Goal: Task Accomplishment & Management: Manage account settings

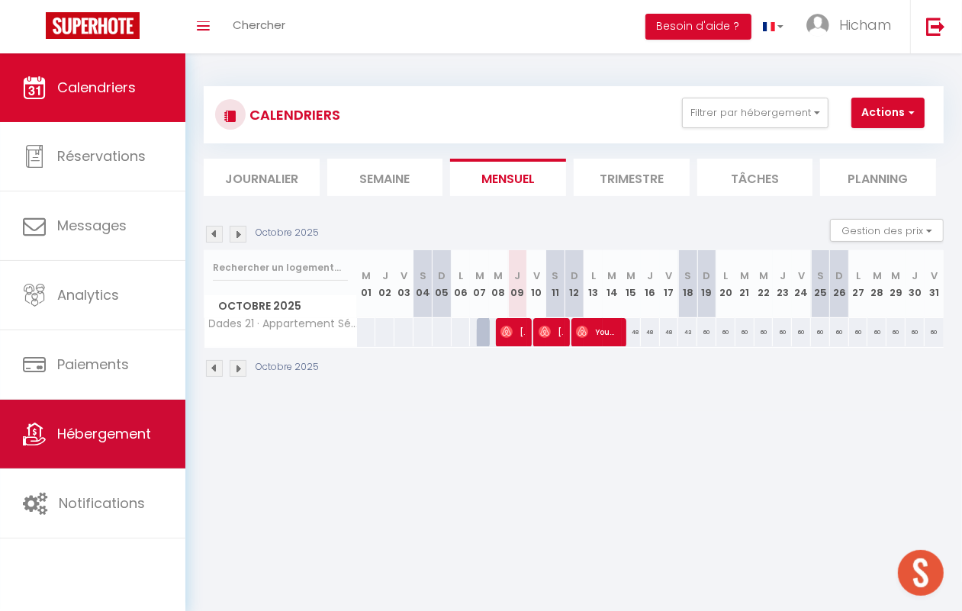
click at [101, 424] on span "Hébergement" at bounding box center [104, 433] width 94 height 19
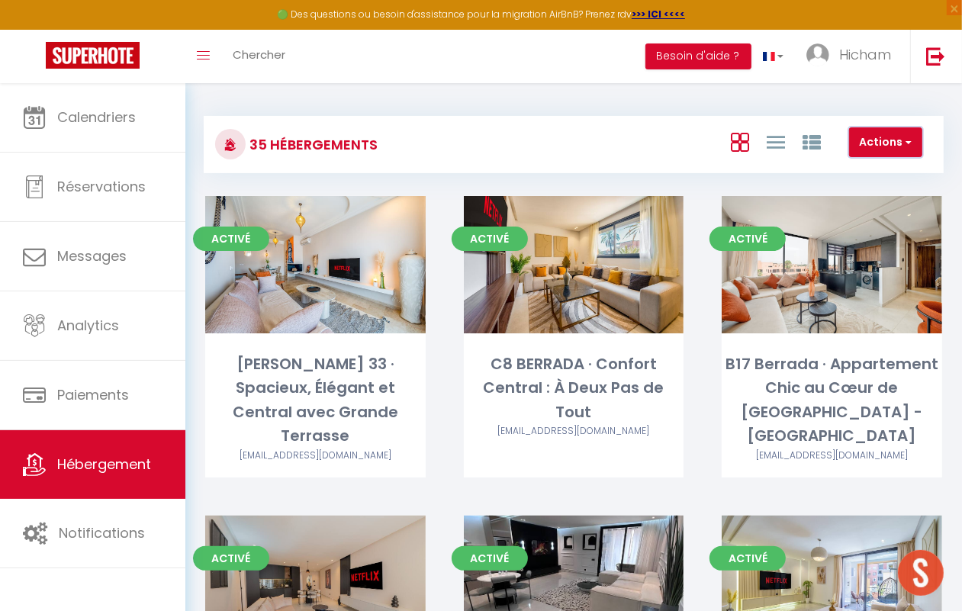
click at [899, 149] on button "Actions" at bounding box center [885, 142] width 73 height 31
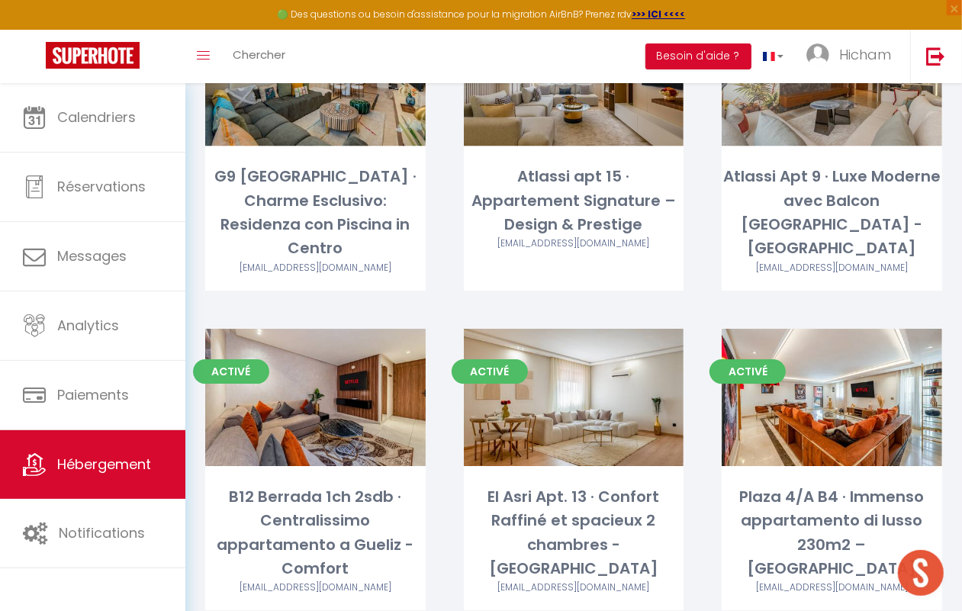
scroll to position [3180, 0]
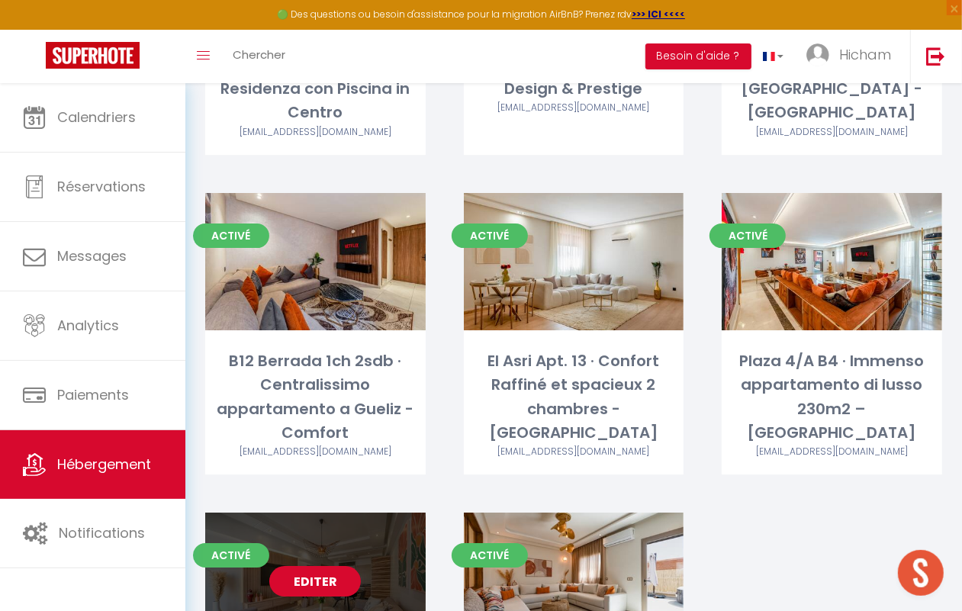
click at [314, 566] on link "Editer" at bounding box center [315, 581] width 92 height 31
select select "3"
select select "2"
select select "1"
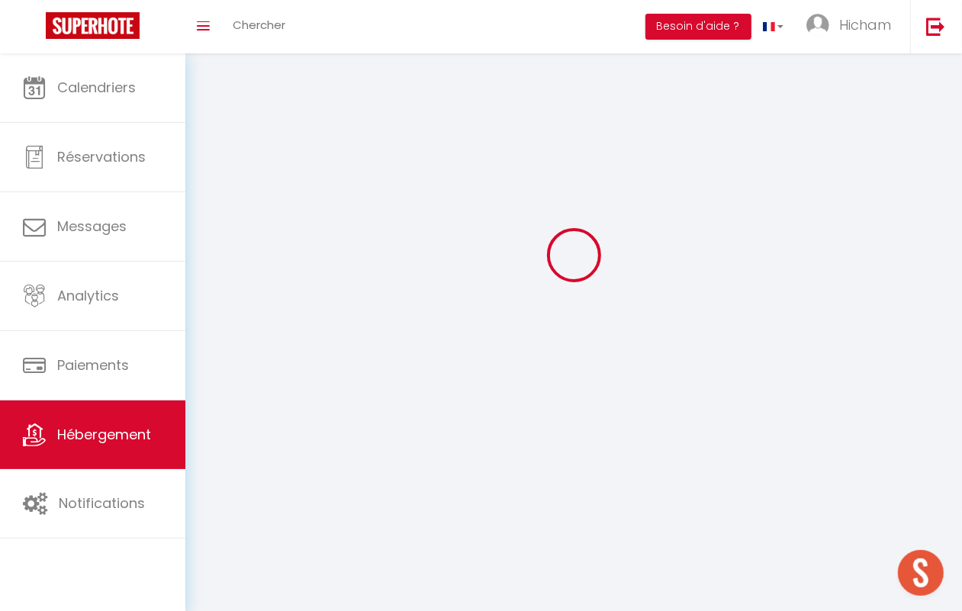
select select
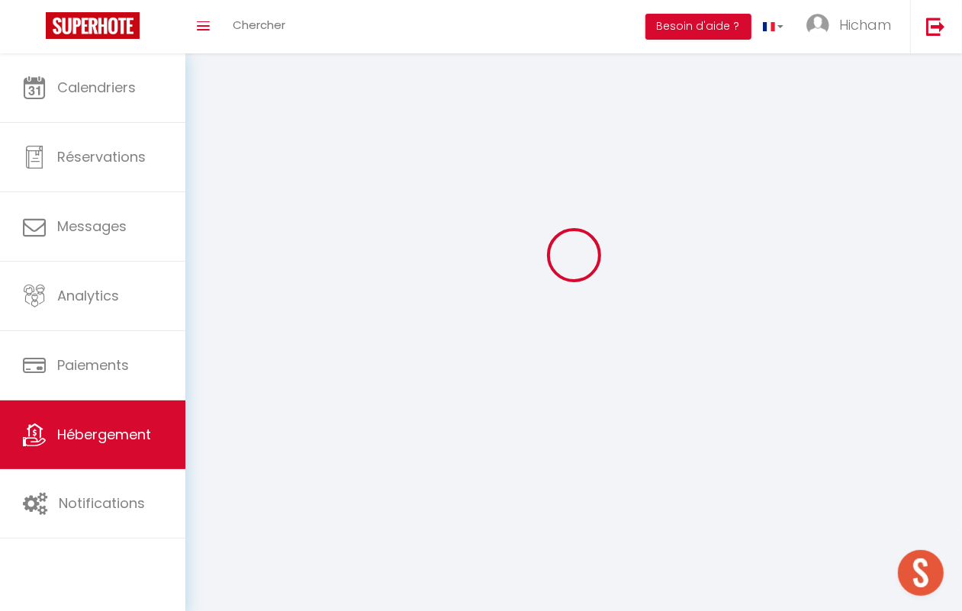
select select
checkbox input "false"
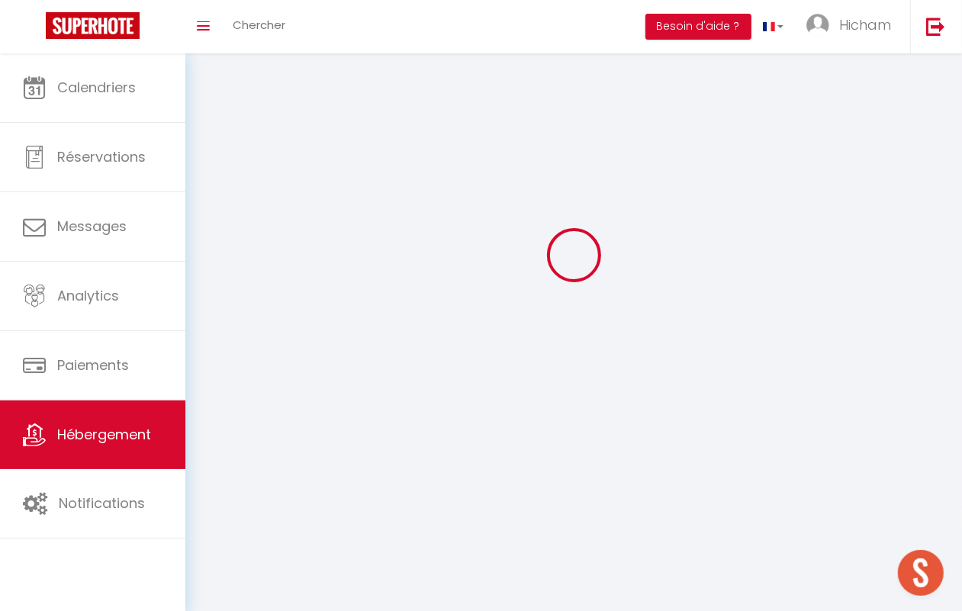
select select
select select "1"
select select "28"
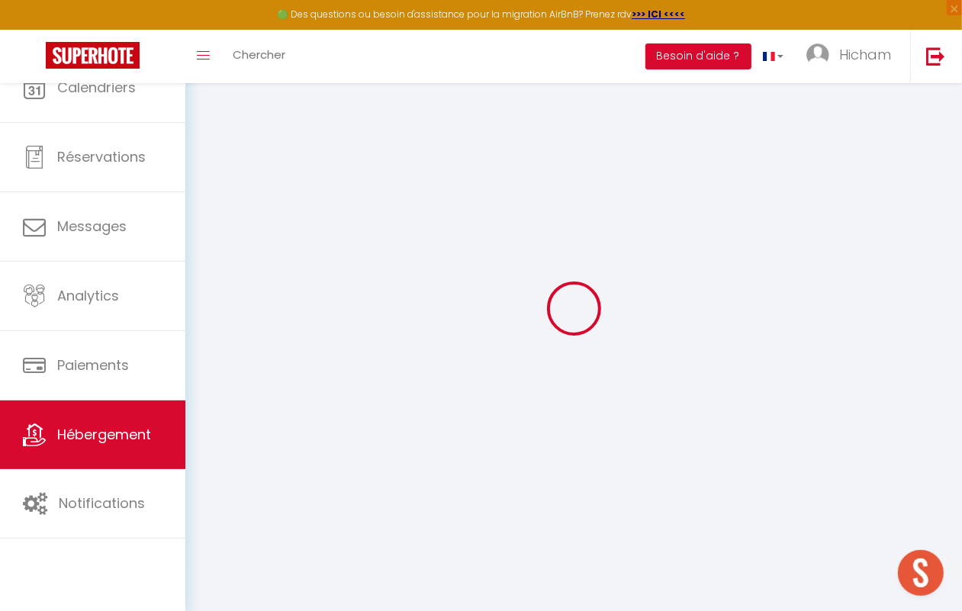
select select
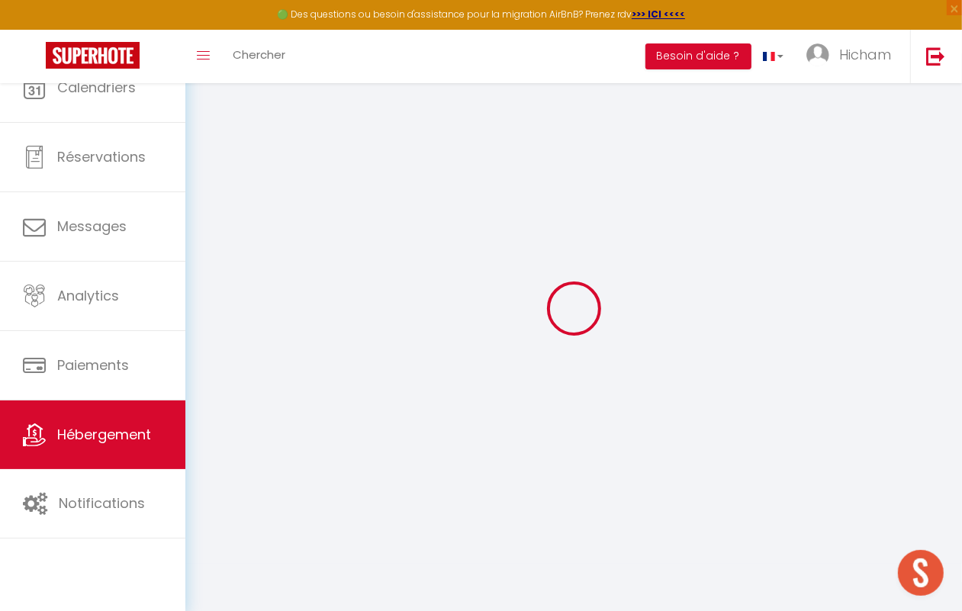
select select
checkbox input "false"
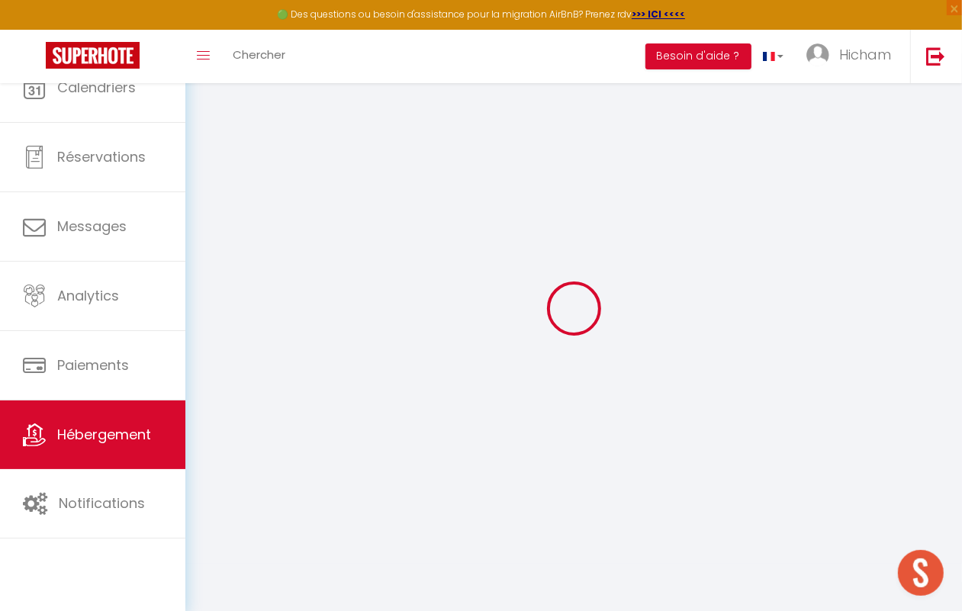
select select
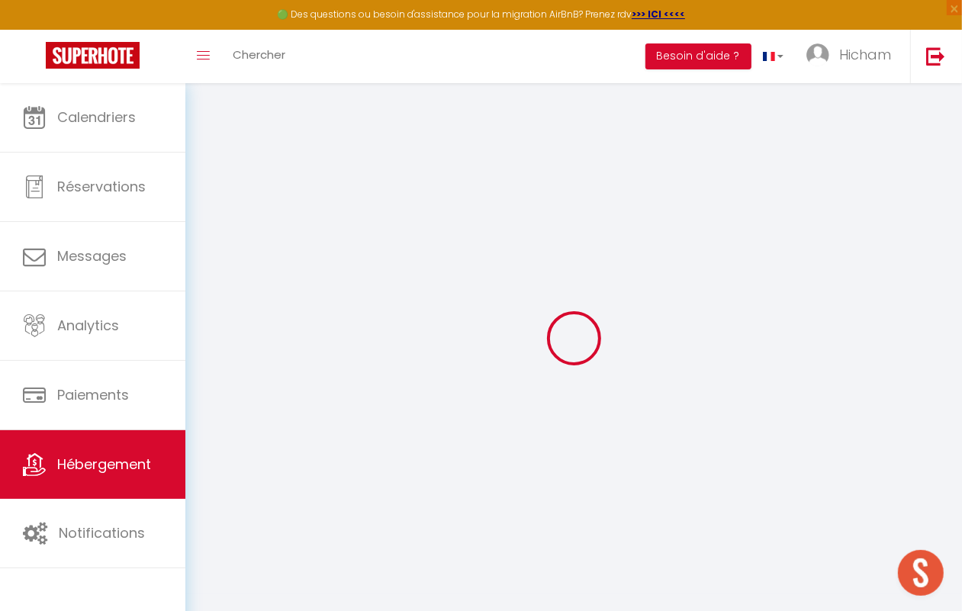
select select
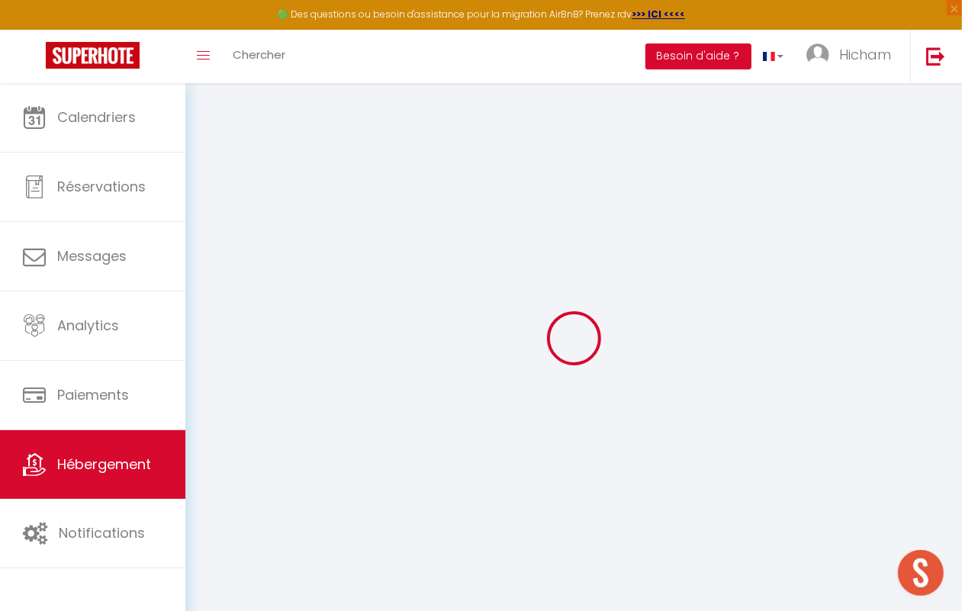
select select
checkbox input "false"
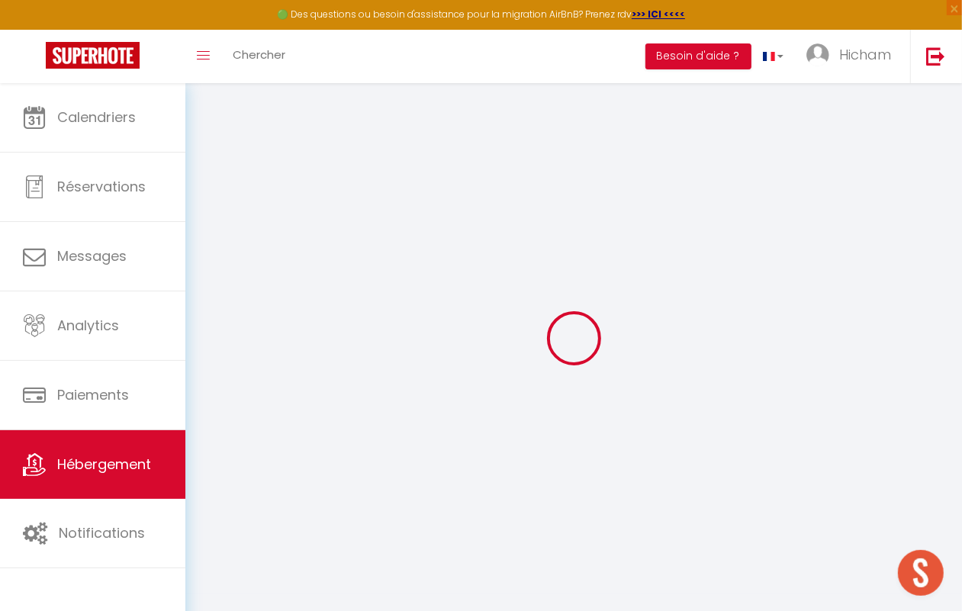
select select
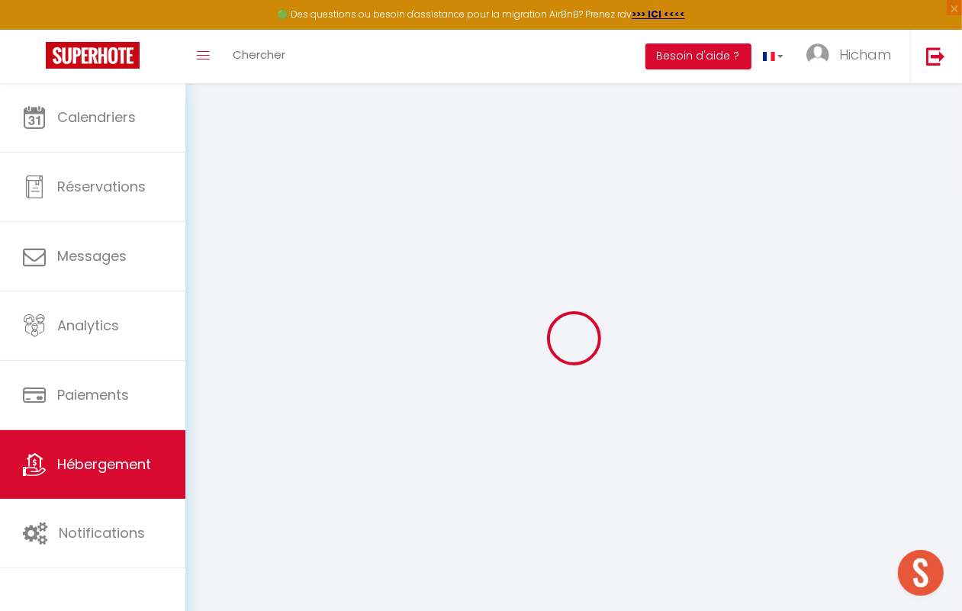
select select
checkbox input "false"
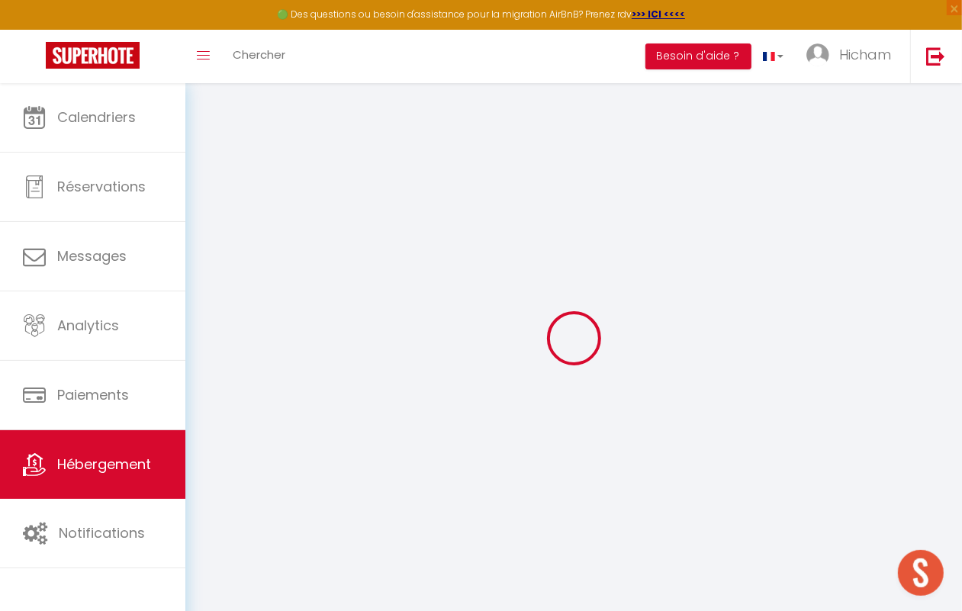
checkbox input "false"
select select
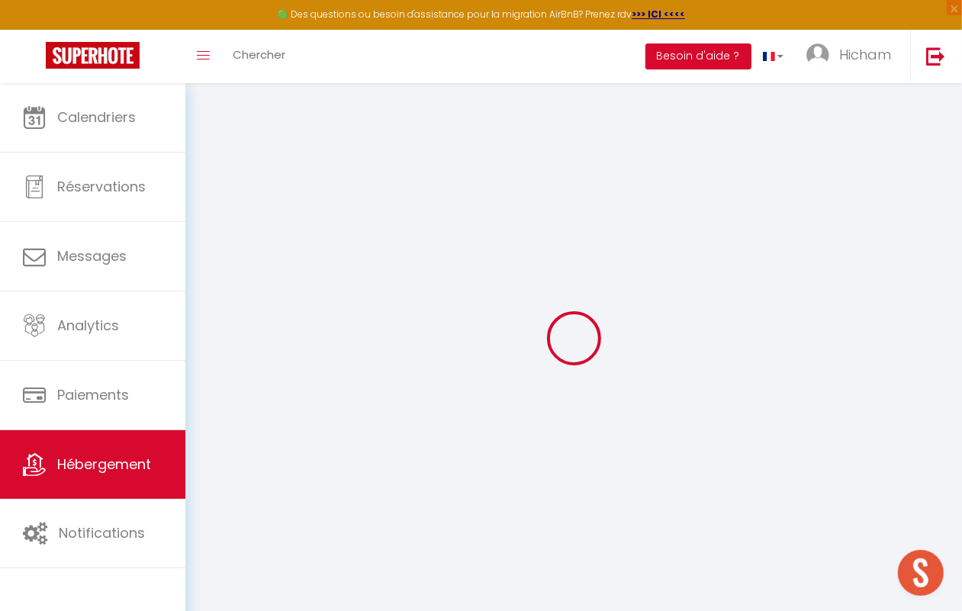
select select
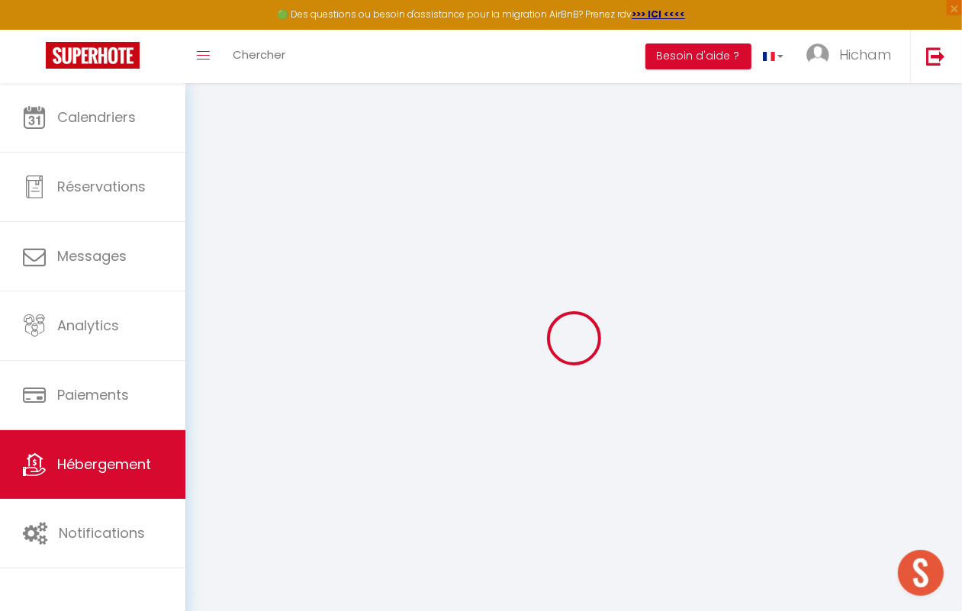
checkbox input "false"
select select
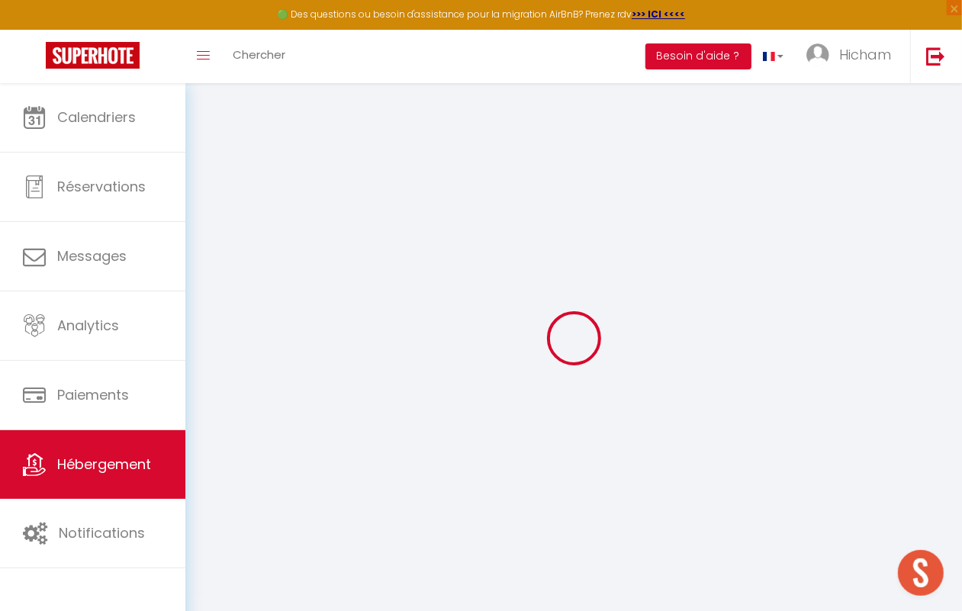
select select
type input "Dades 21 · Appartement Sérénité à [GEOGRAPHIC_DATA]"
select select "condominium"
type input "43"
select select
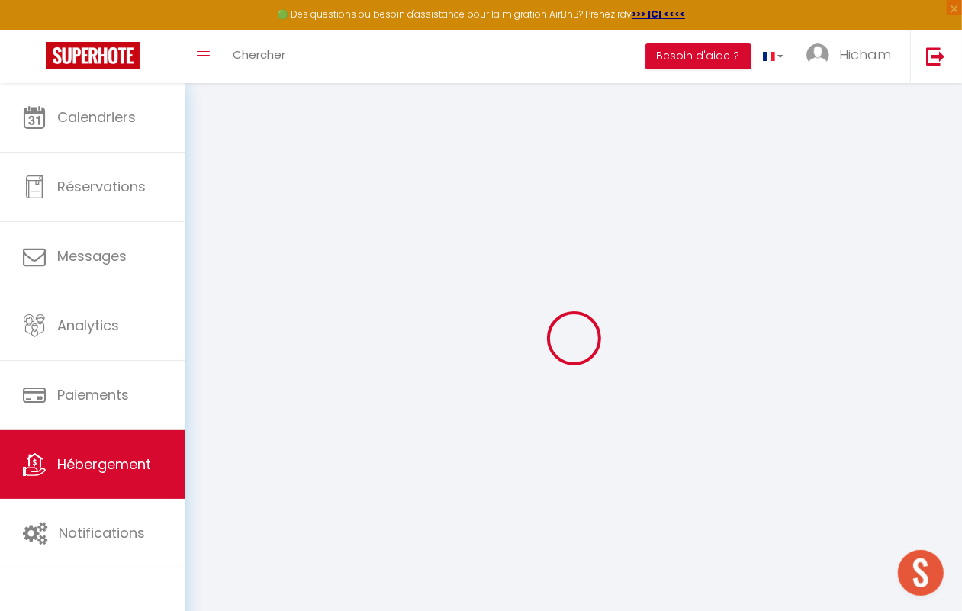
select select
type input "Rue Hassania"
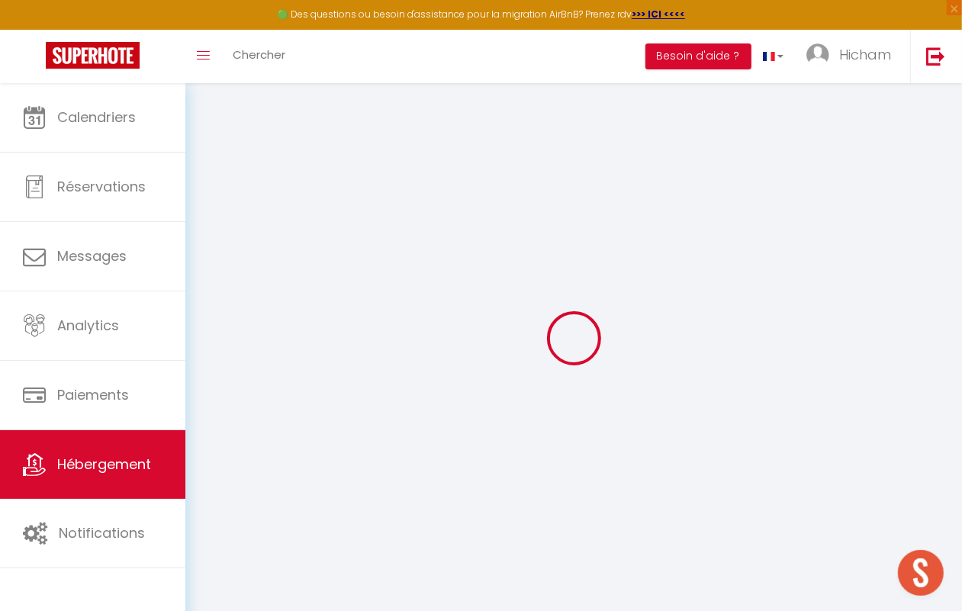
type input "40000"
type input "Marrakesh"
select select "146"
type input "[EMAIL_ADDRESS][DOMAIN_NAME]"
select select
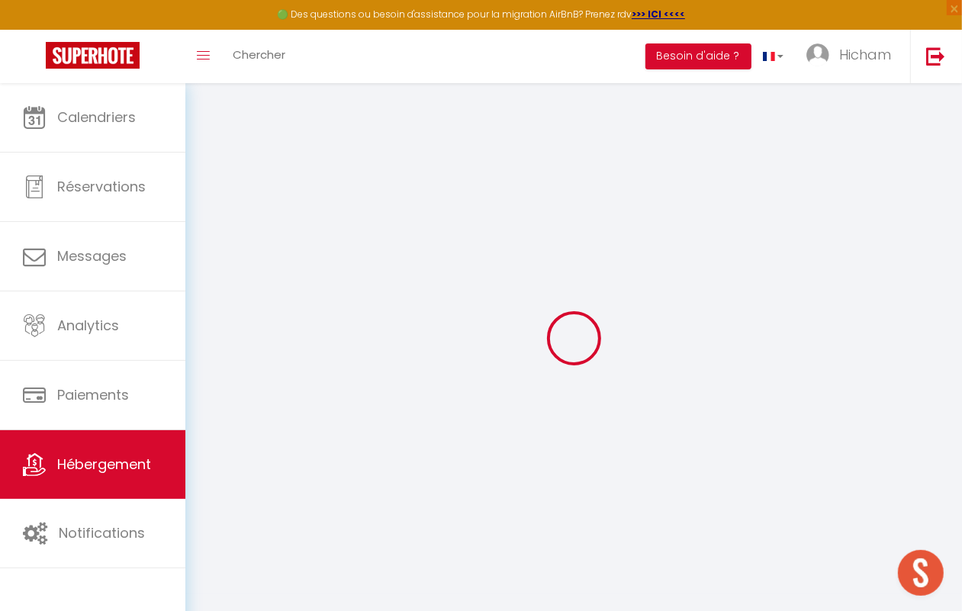
checkbox input "false"
type input "0"
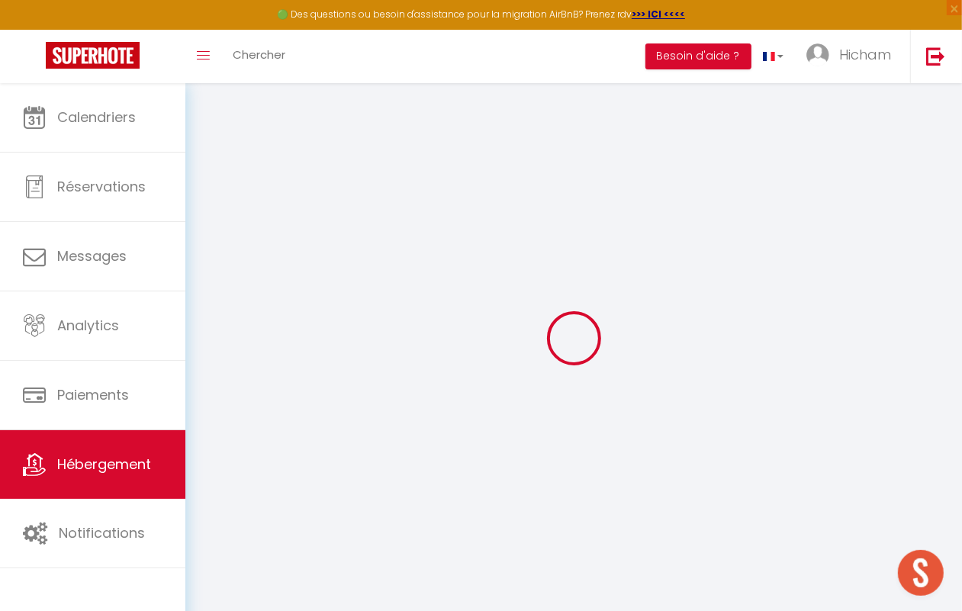
type input "0"
select select
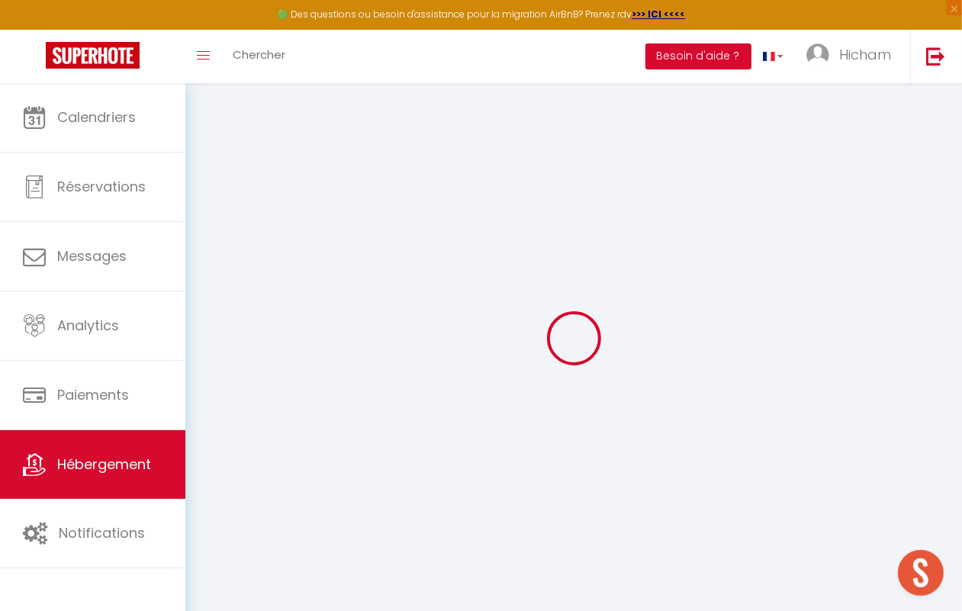
select select
checkbox input "false"
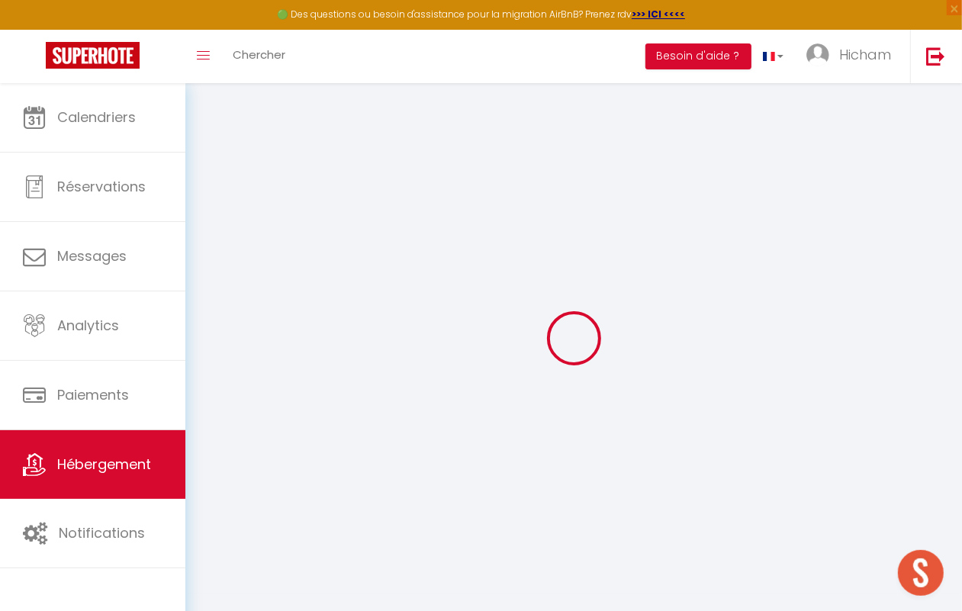
checkbox input "false"
select select
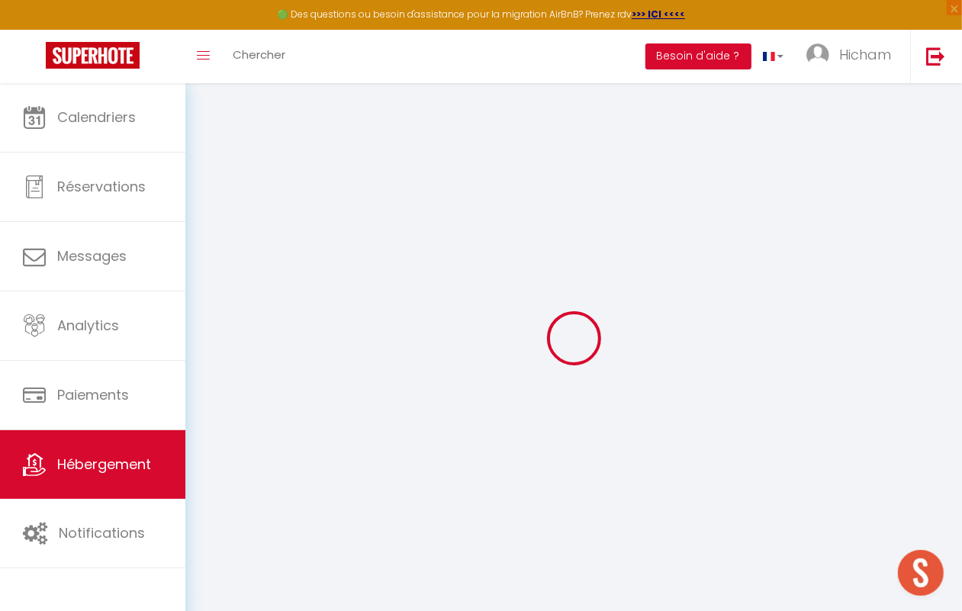
select select
checkbox input "false"
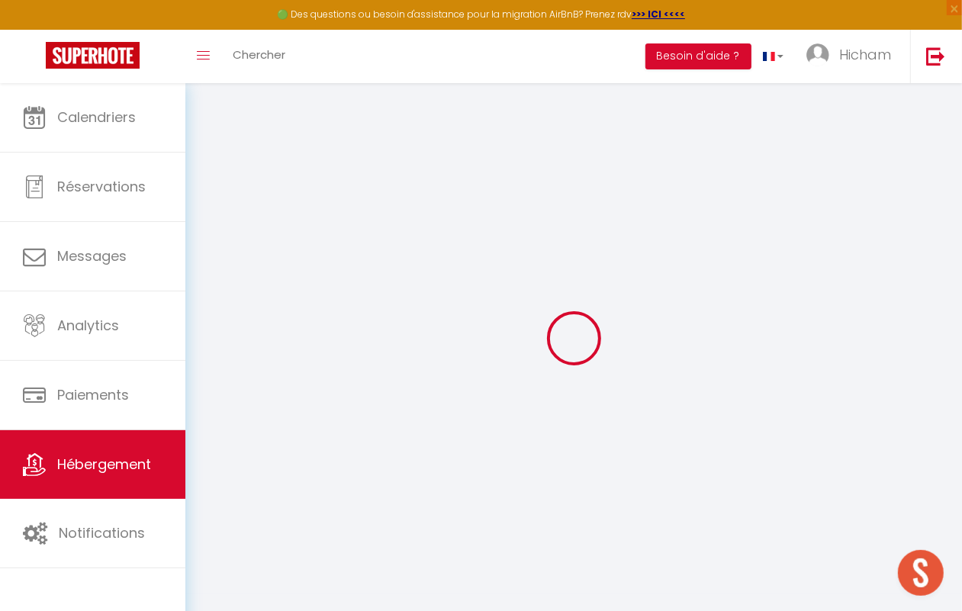
checkbox input "false"
select select
checkbox input "false"
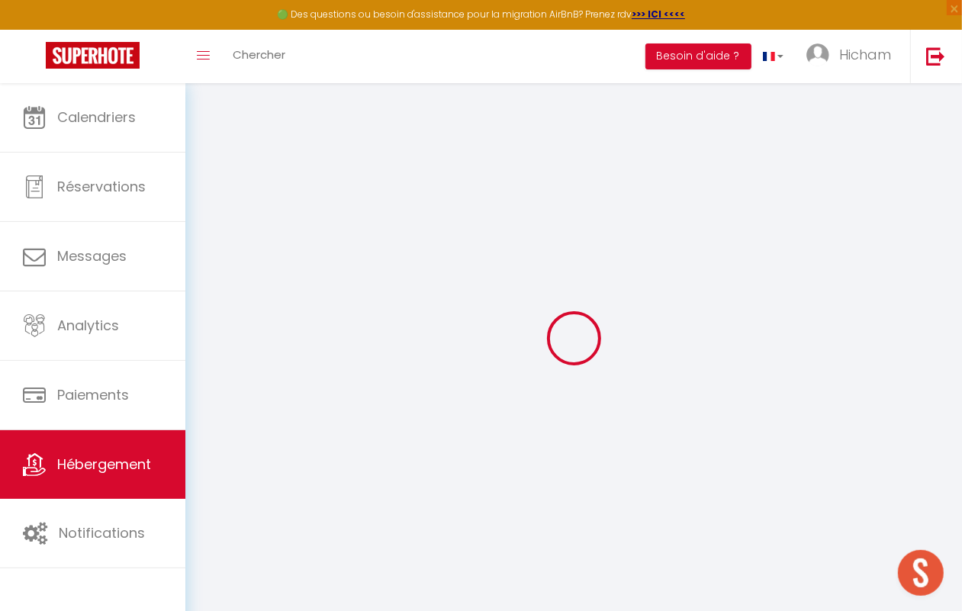
checkbox input "false"
select select "15:00"
select select "23:45"
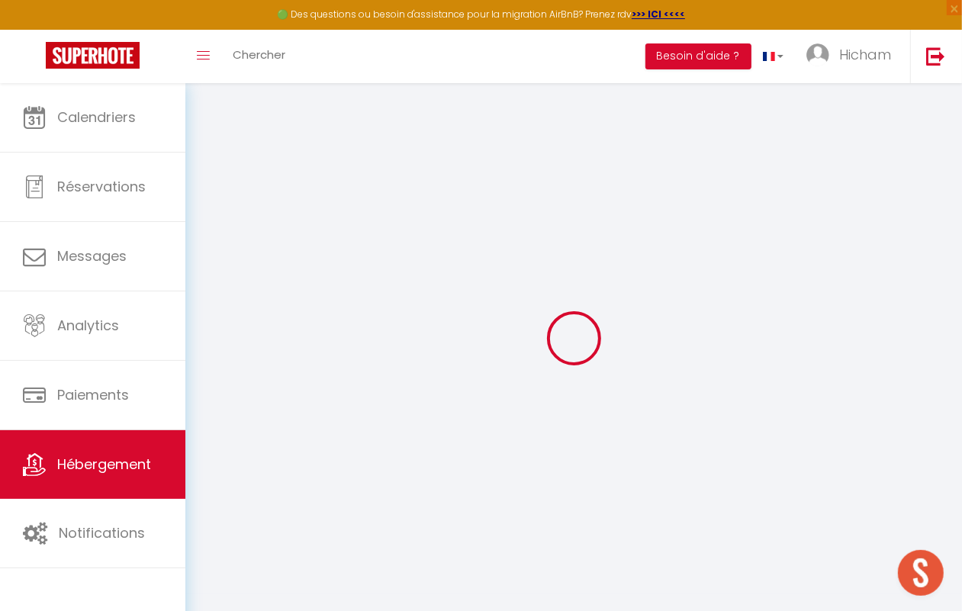
select select "11:00"
select select "30"
select select "120"
select select
checkbox input "false"
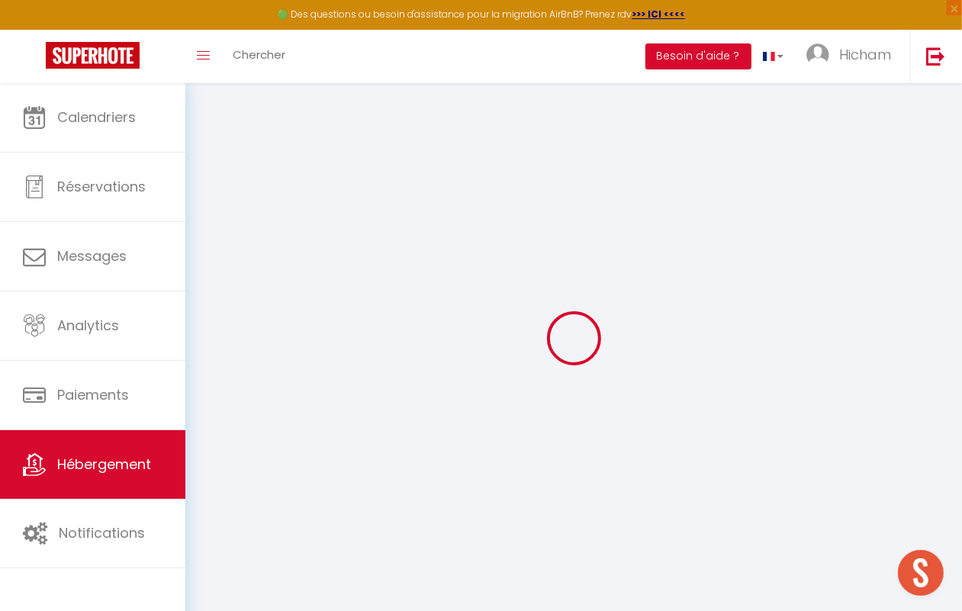
checkbox input "false"
select select
checkbox input "false"
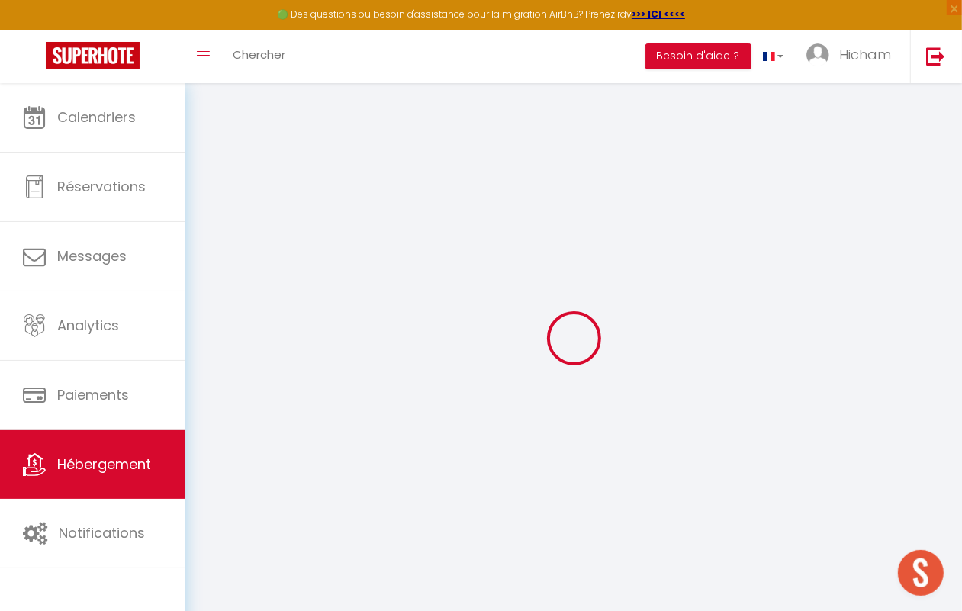
checkbox input "false"
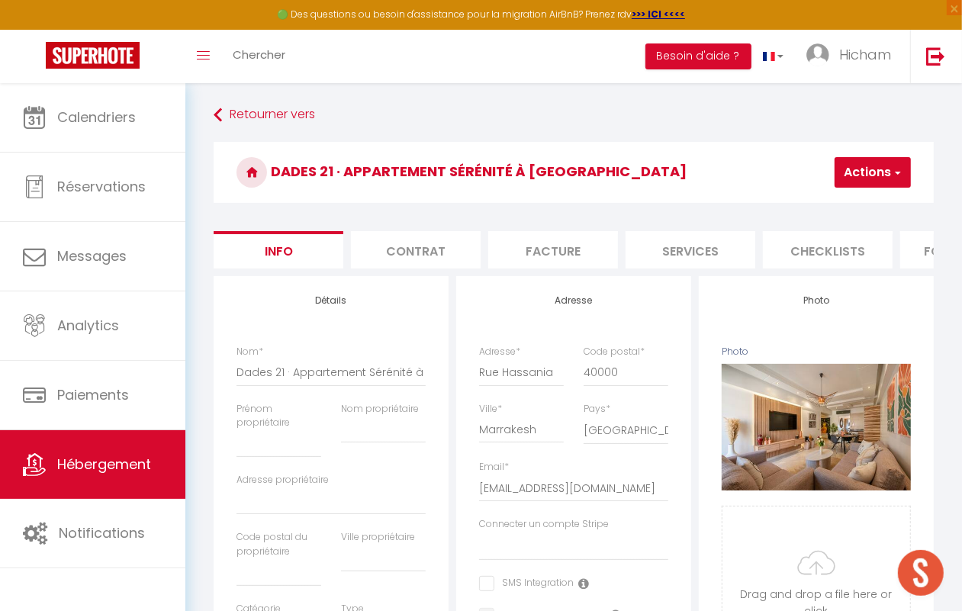
select select
checkbox input "false"
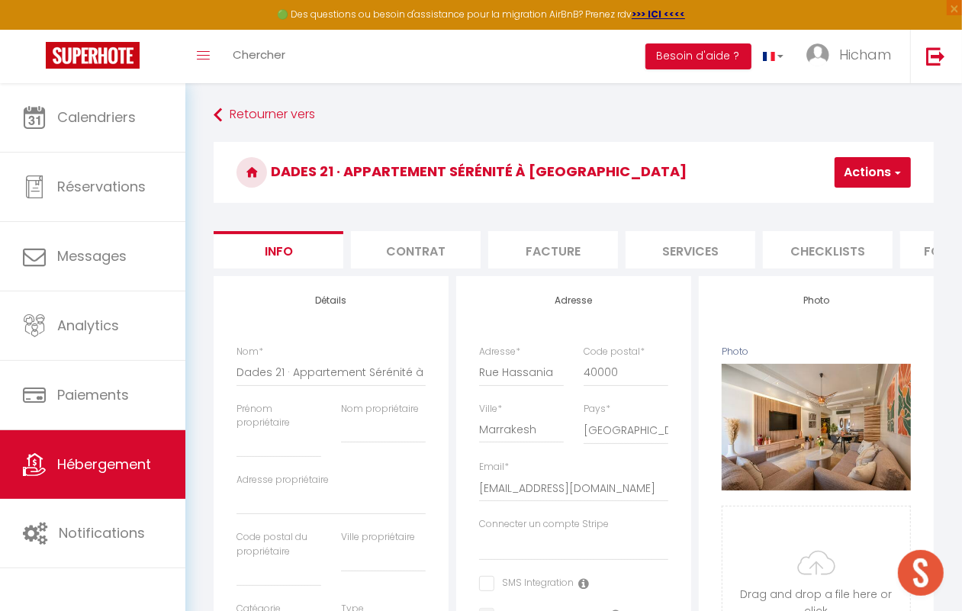
click at [809, 439] on button "Supprimer" at bounding box center [816, 427] width 72 height 23
select select
checkbox input "false"
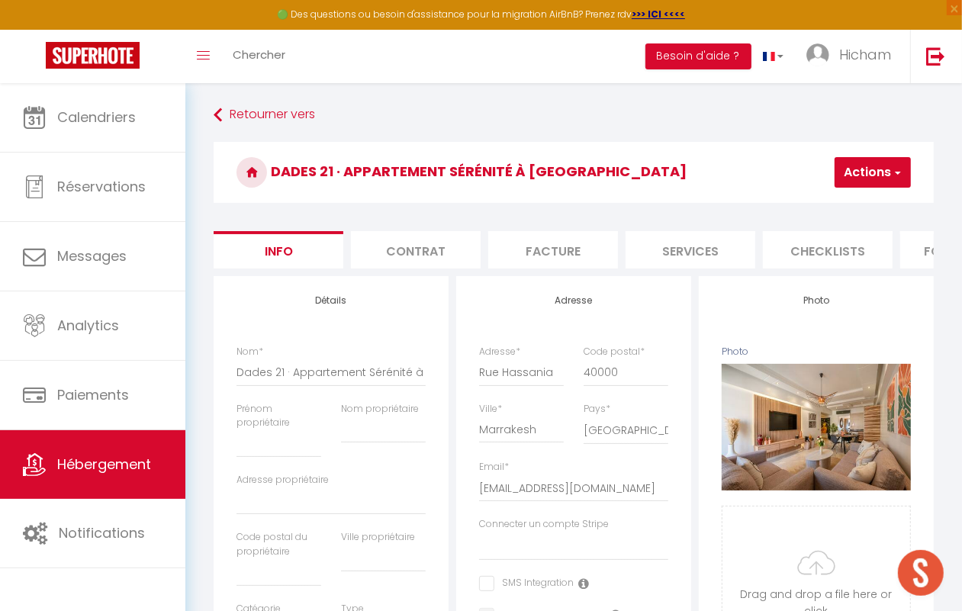
checkbox input "false"
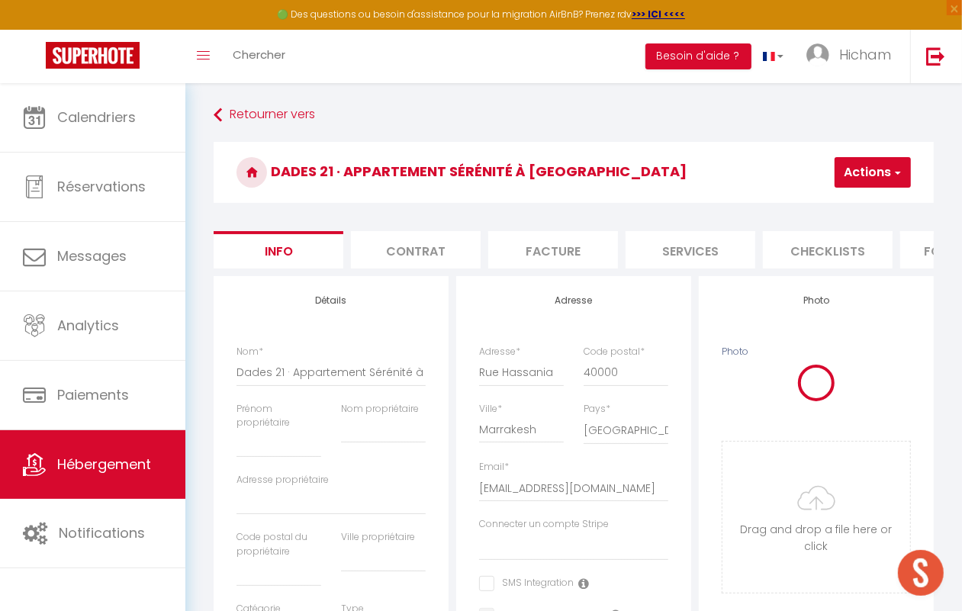
select select
checkbox input "false"
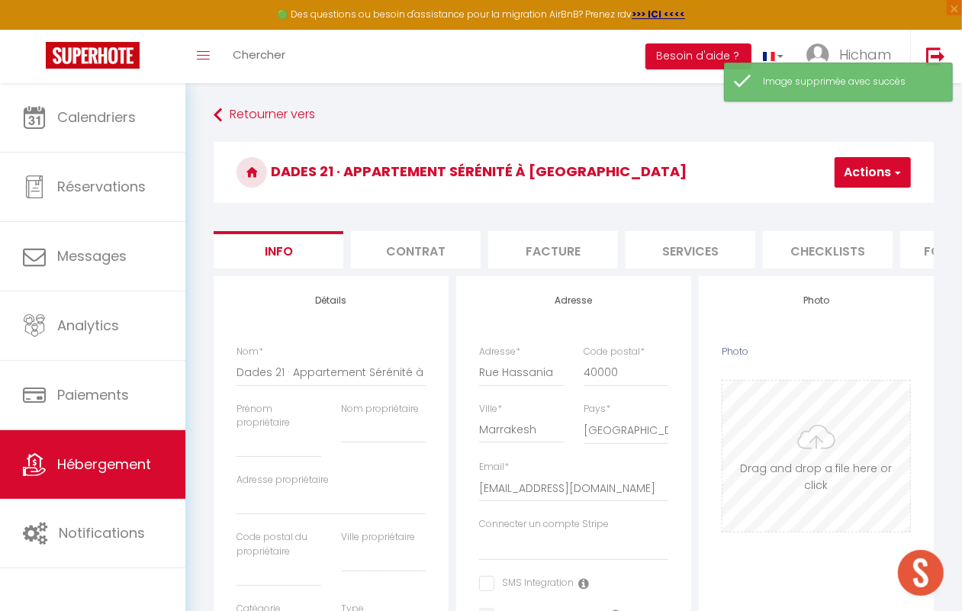
scroll to position [95, 0]
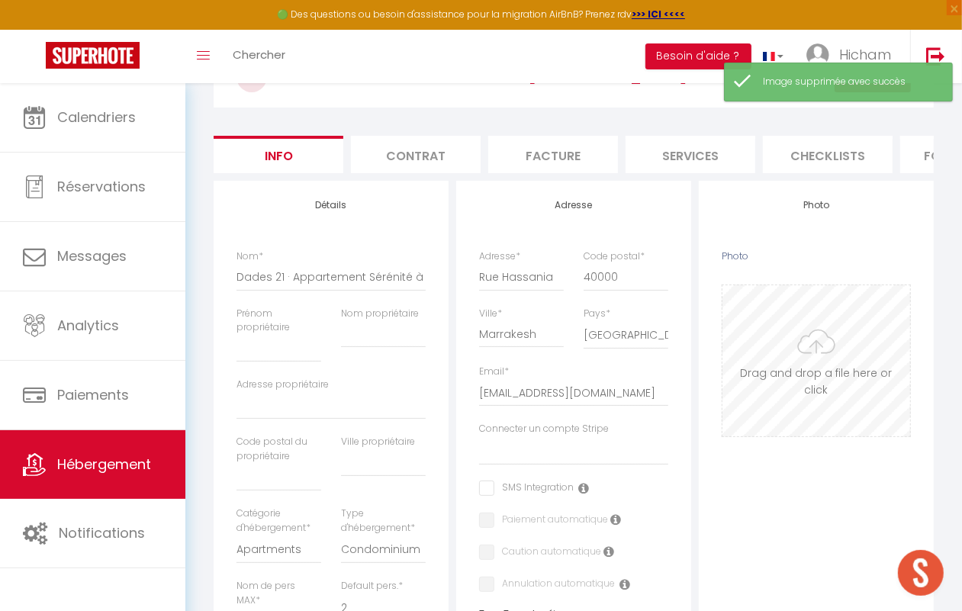
click at [809, 378] on input "Photo" at bounding box center [817, 360] width 188 height 151
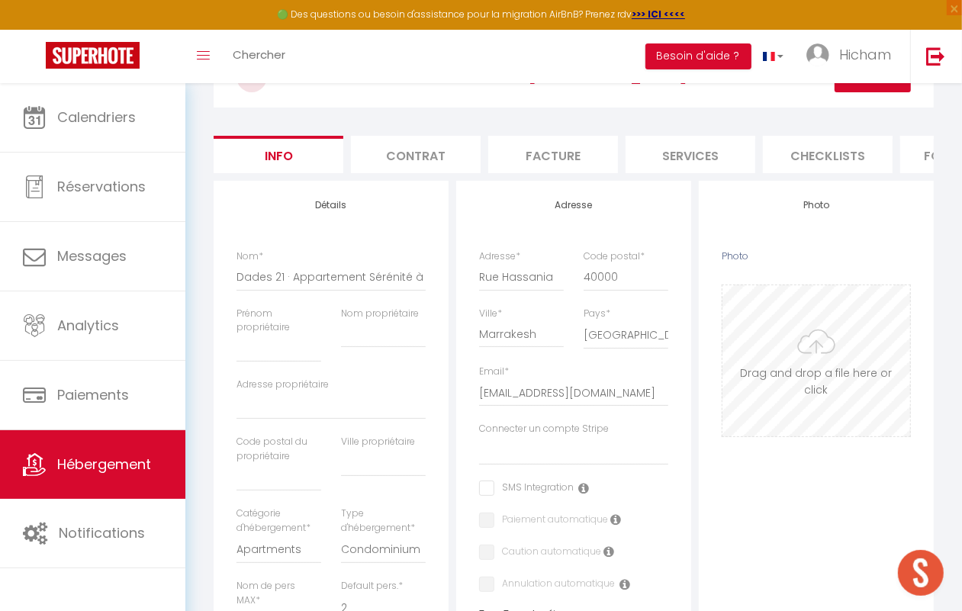
type input "C:\fakepath\DSC03810-HDR-Modifier-2.jpg"
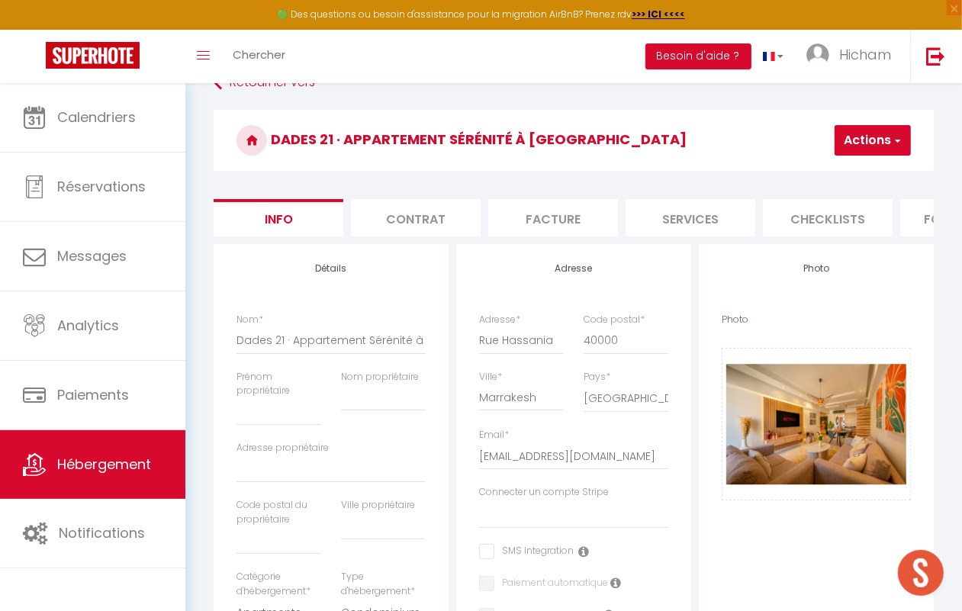
scroll to position [0, 0]
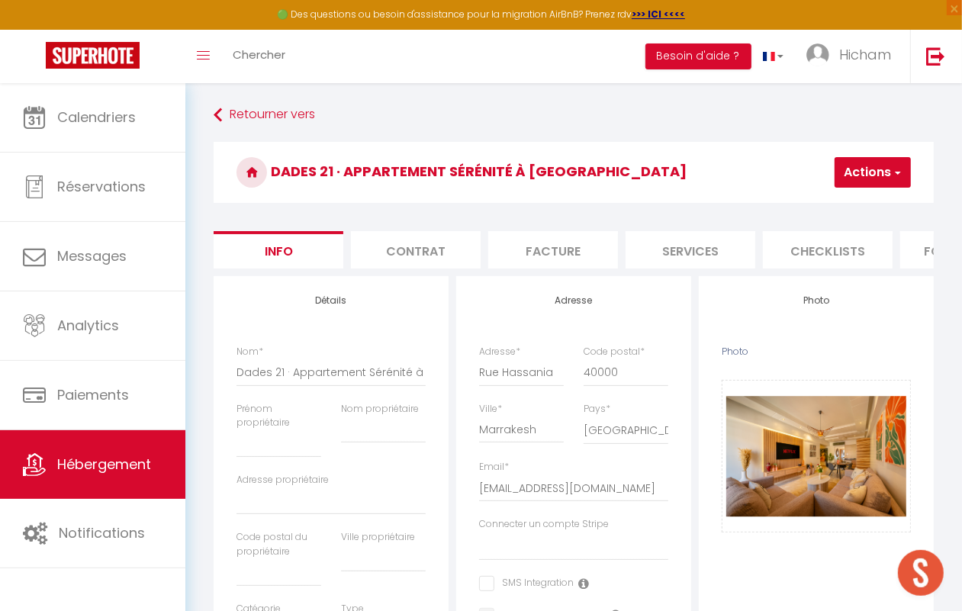
click at [848, 164] on button "Actions" at bounding box center [873, 172] width 76 height 31
click at [813, 204] on input "Enregistrer" at bounding box center [790, 205] width 56 height 15
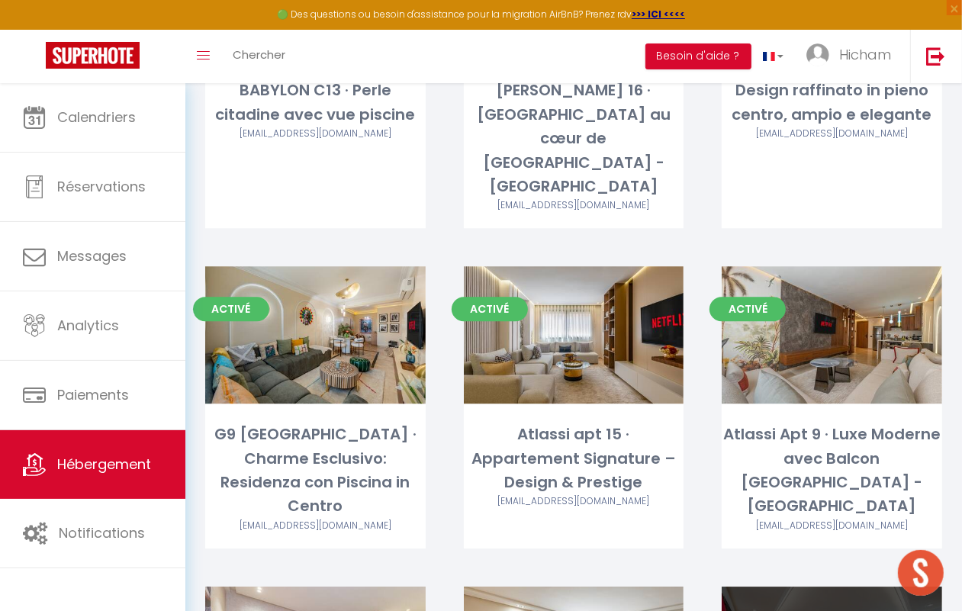
scroll to position [2894, 0]
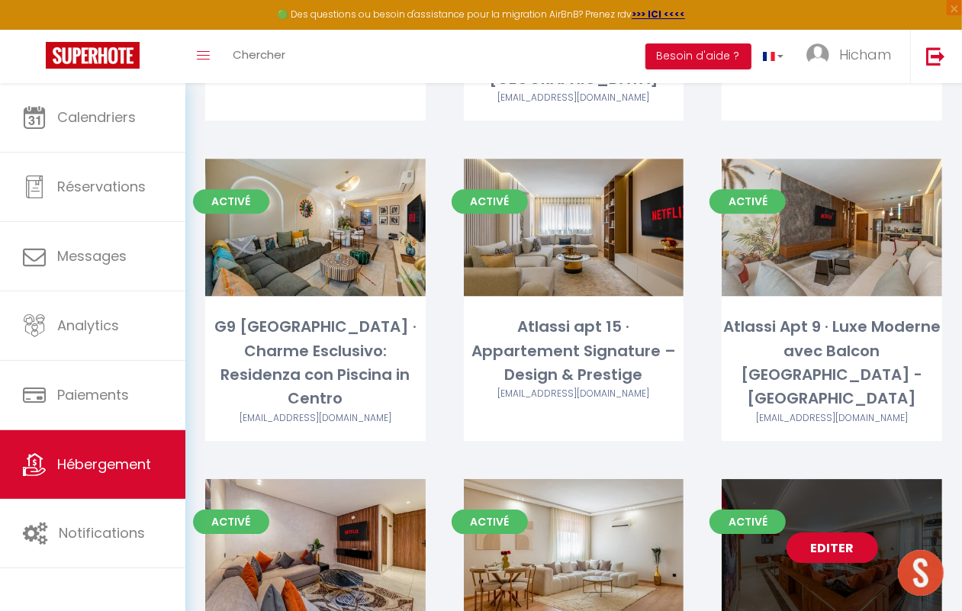
click at [836, 533] on link "Editer" at bounding box center [833, 548] width 92 height 31
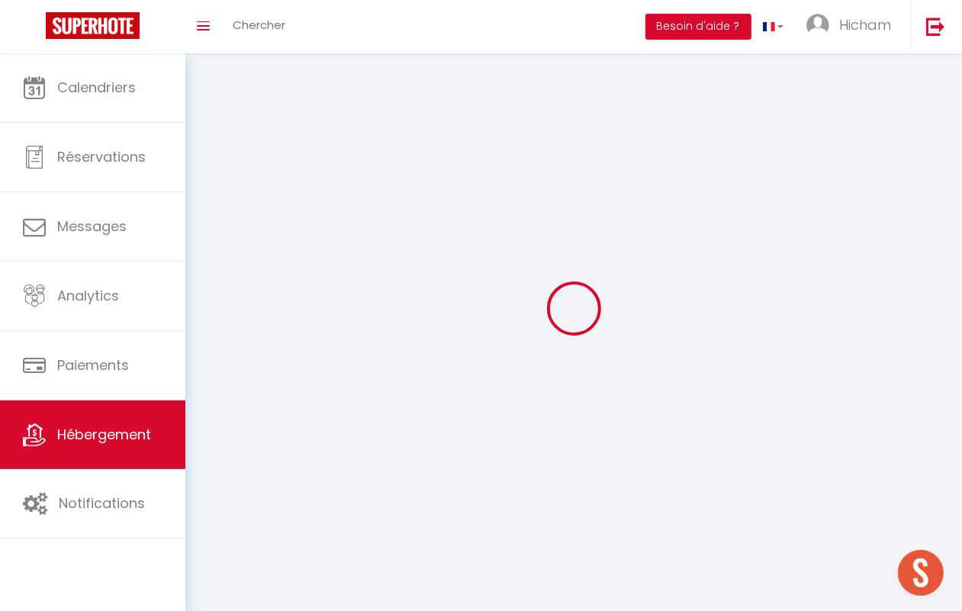
select select "1"
select select "28"
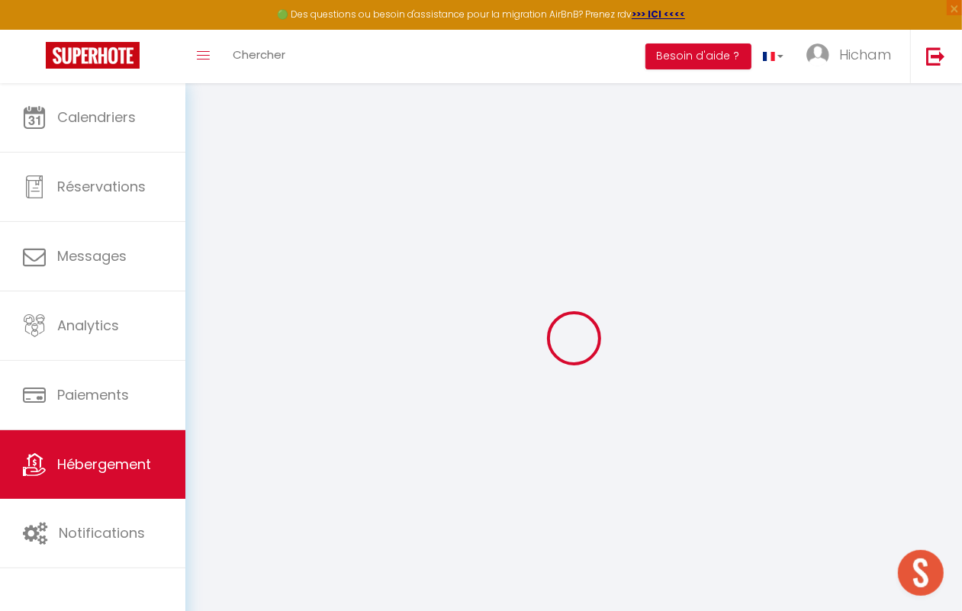
select select
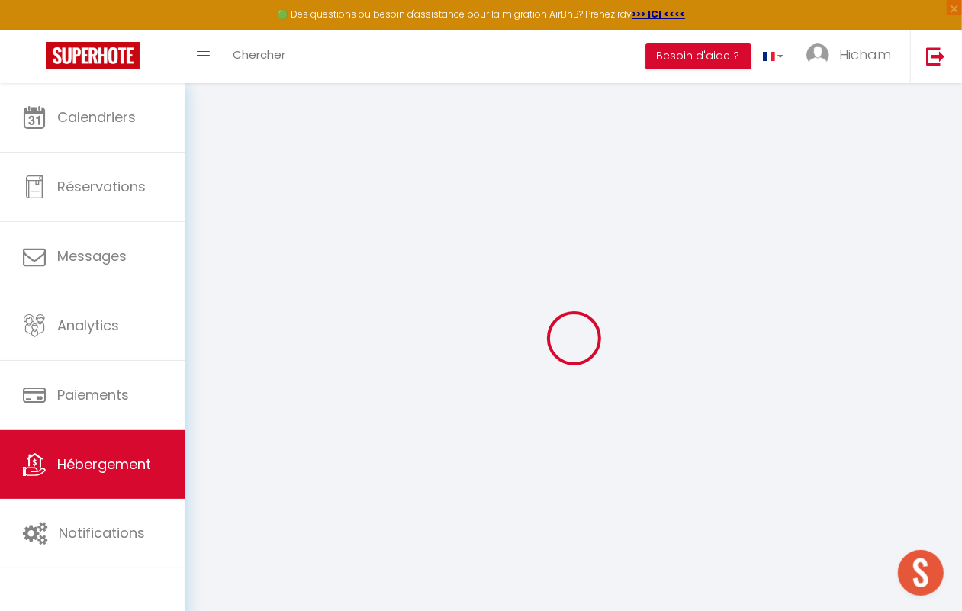
select select
checkbox input "false"
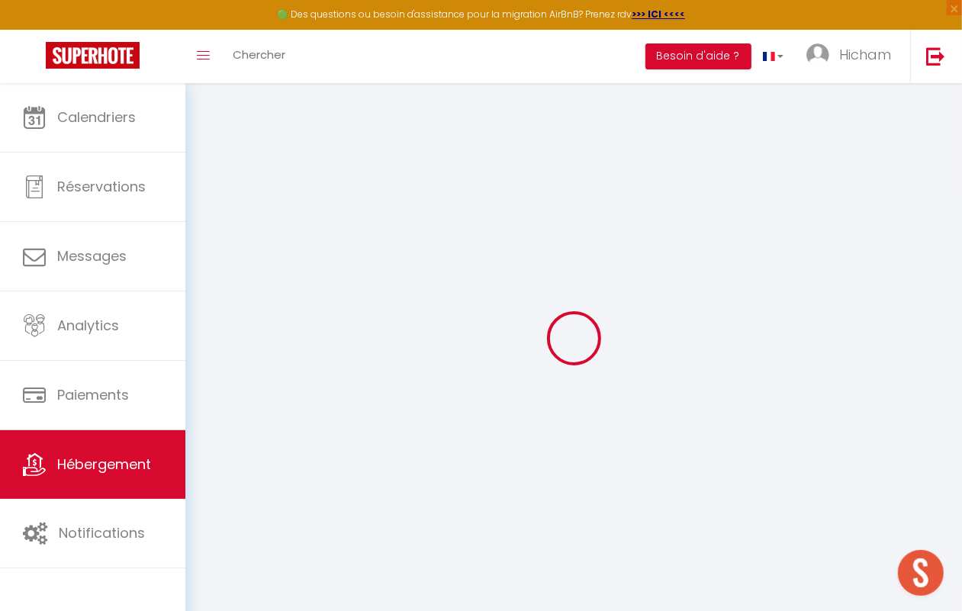
select select
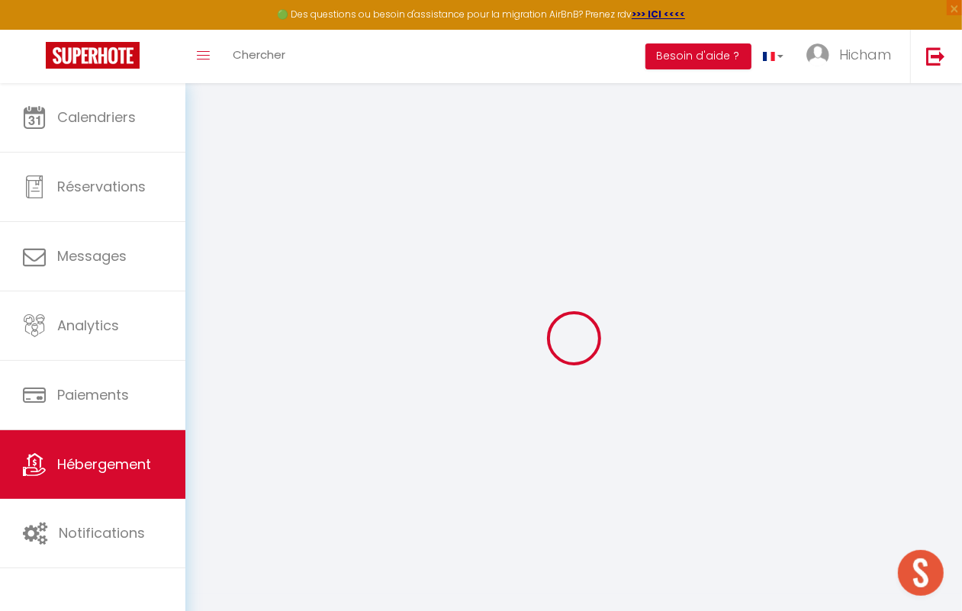
select select
checkbox input "false"
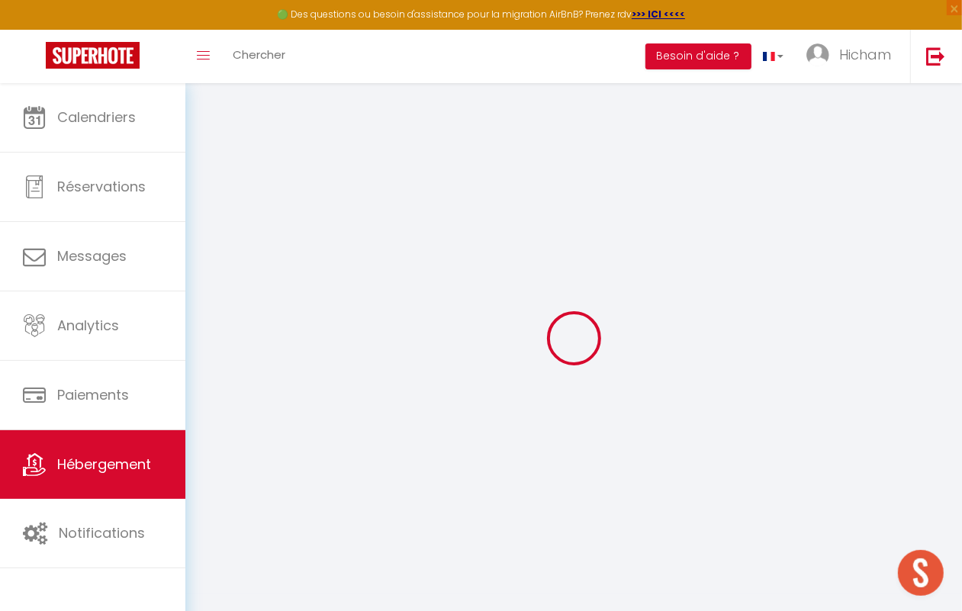
checkbox input "false"
select select
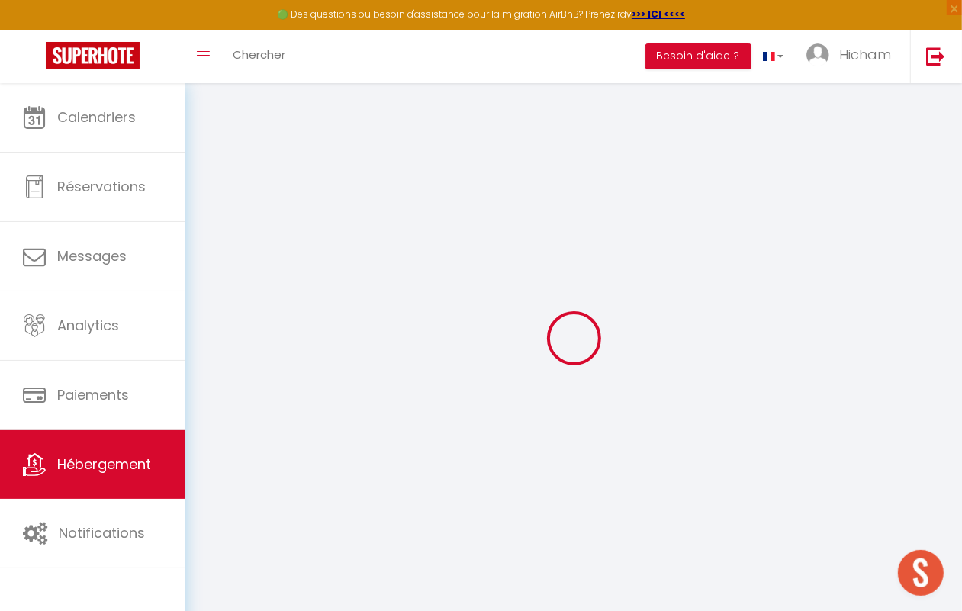
select select
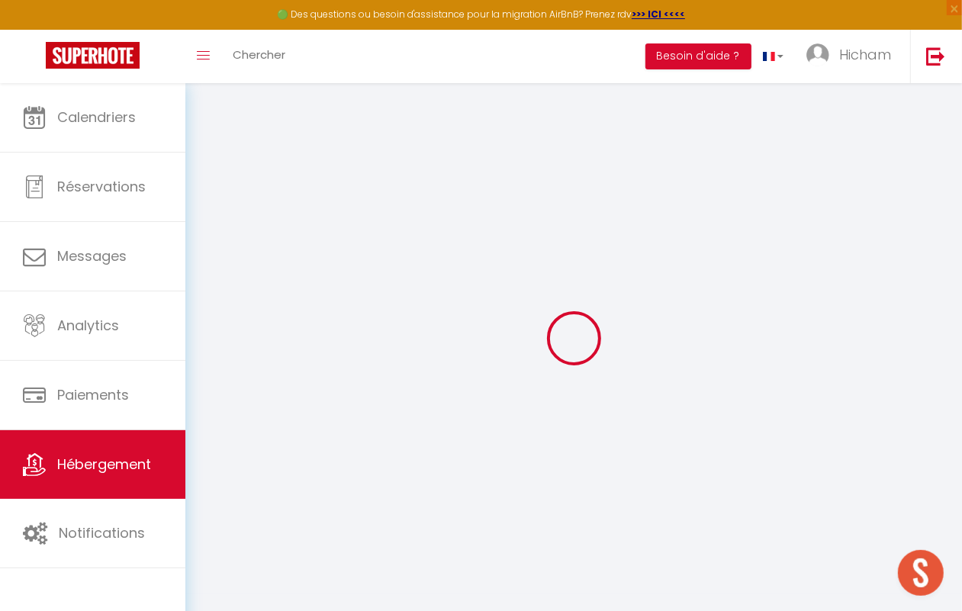
checkbox input "false"
select select
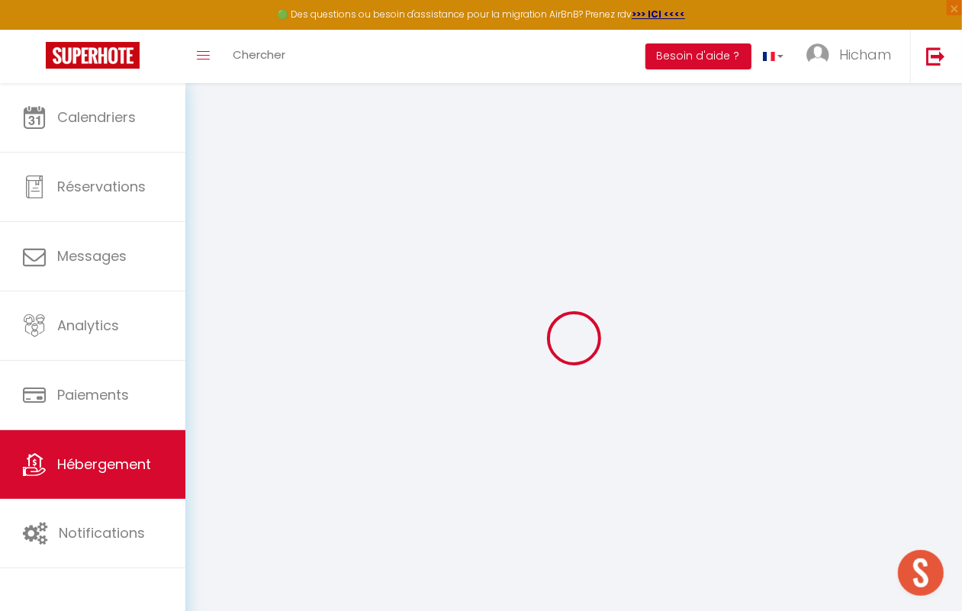
select select
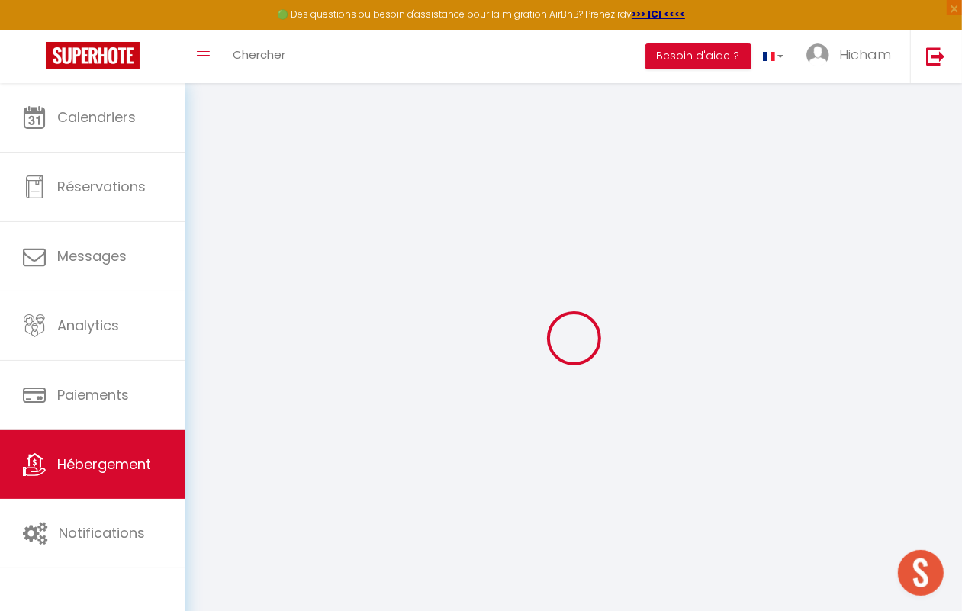
select select
checkbox input "false"
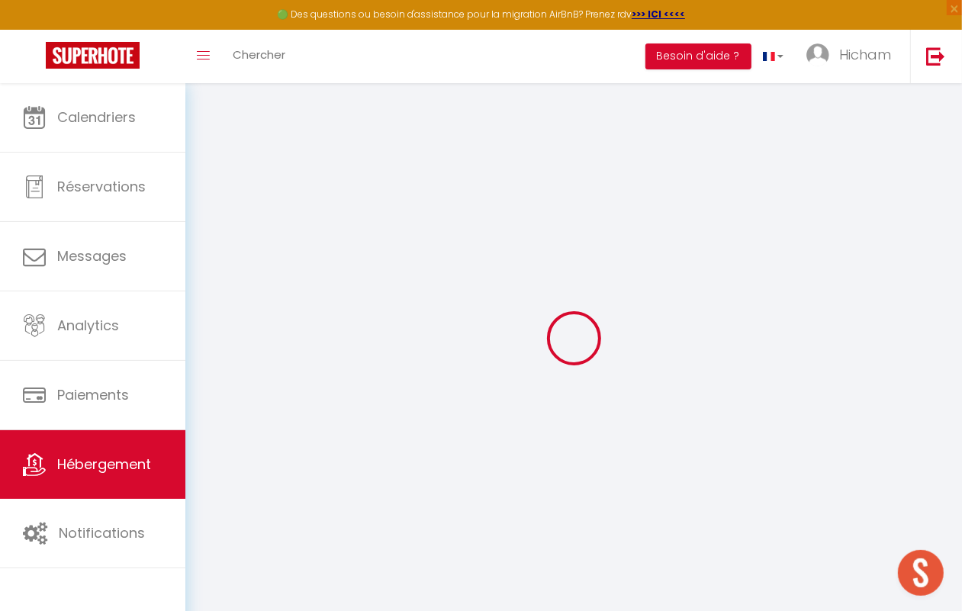
checkbox input "false"
select select
type input "Plaza 4/A B4 · Immenso appartamento di lusso 230m2 – [GEOGRAPHIC_DATA]"
select select "2"
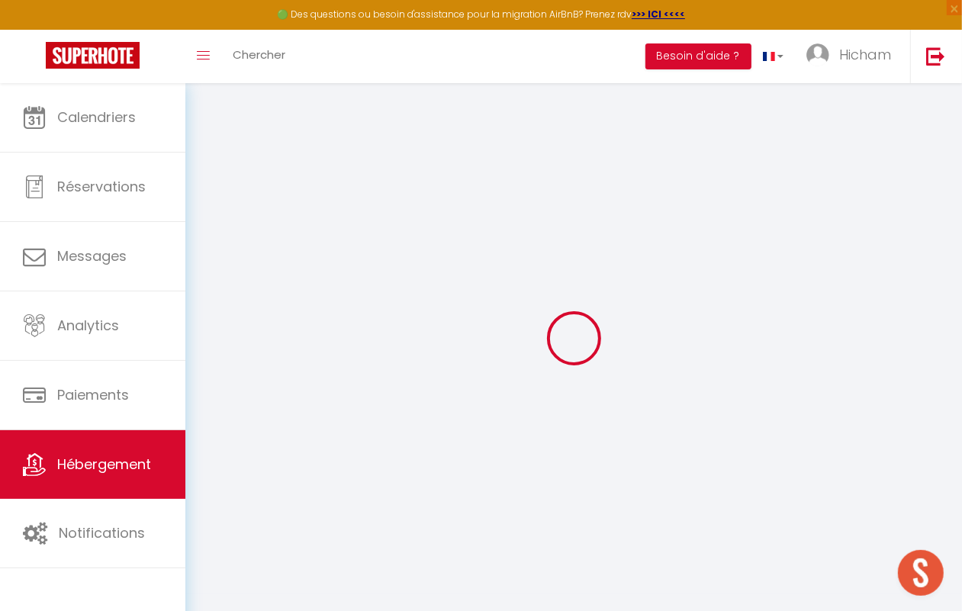
select select "2"
type input "115"
type input "28"
select select
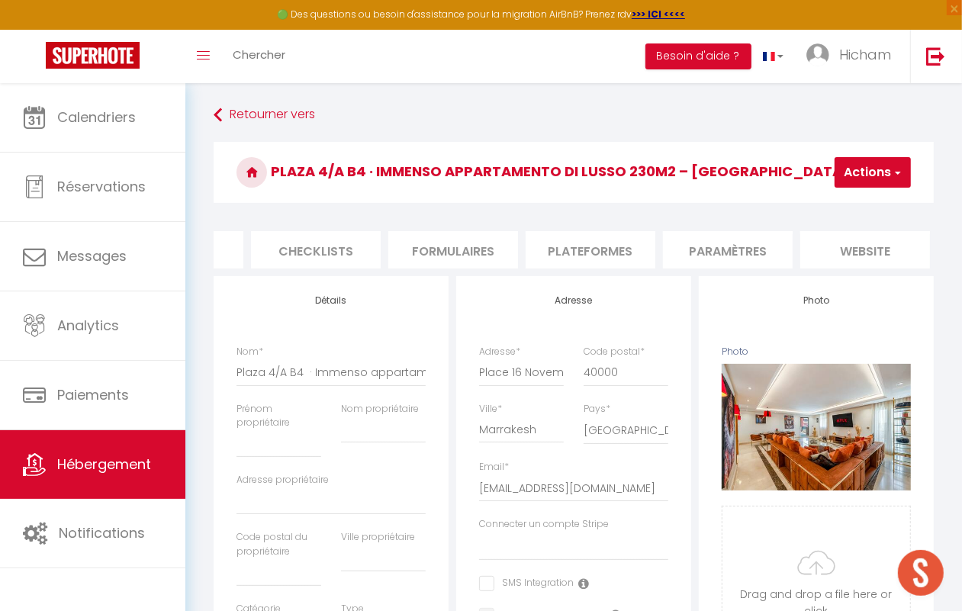
scroll to position [0, 516]
click at [868, 253] on li "website" at bounding box center [862, 249] width 130 height 37
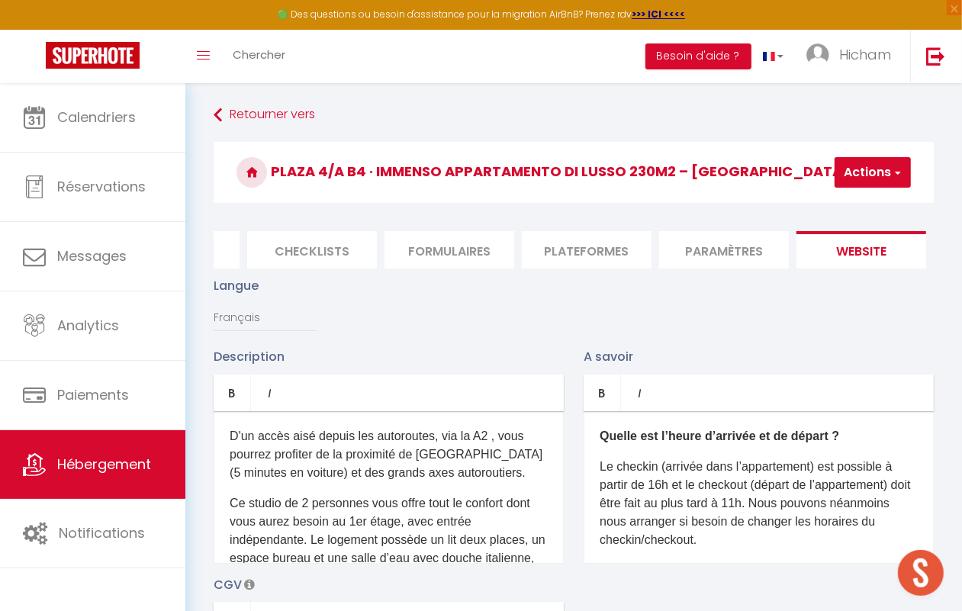
click at [893, 176] on span "button" at bounding box center [897, 172] width 10 height 15
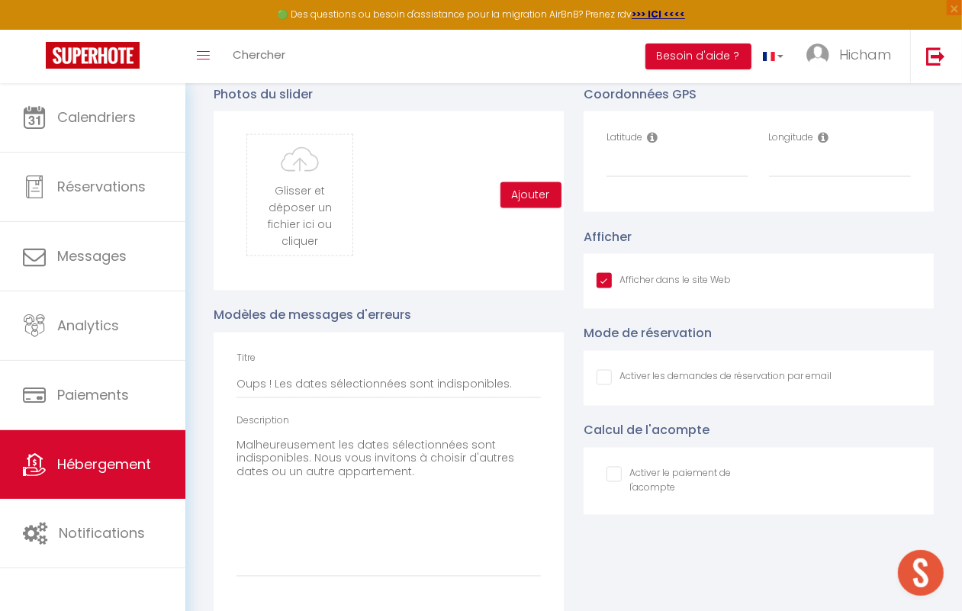
scroll to position [1621, 0]
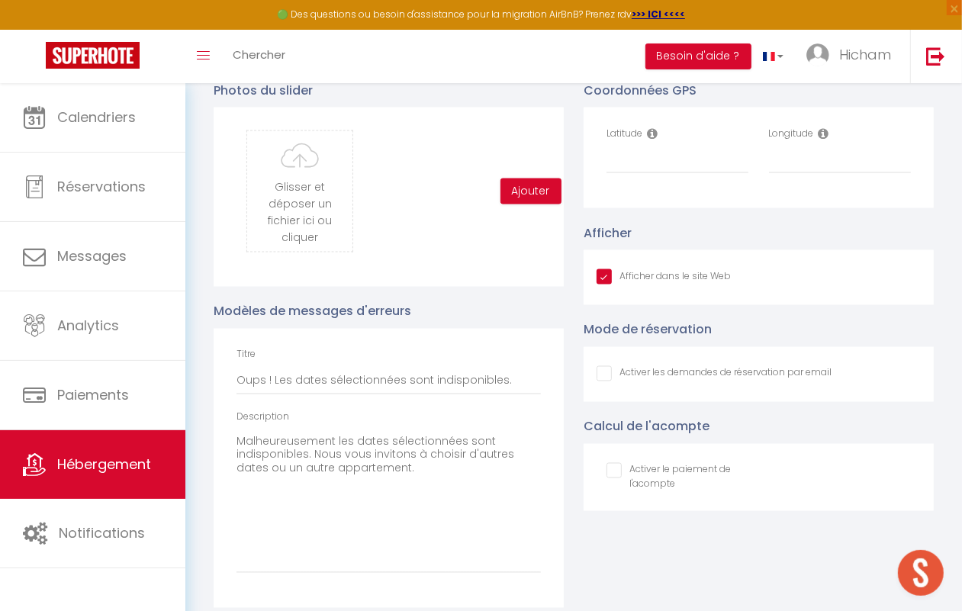
click at [649, 140] on icon at bounding box center [652, 133] width 11 height 12
click at [647, 140] on icon at bounding box center [652, 133] width 11 height 12
click at [826, 140] on icon at bounding box center [824, 133] width 11 height 12
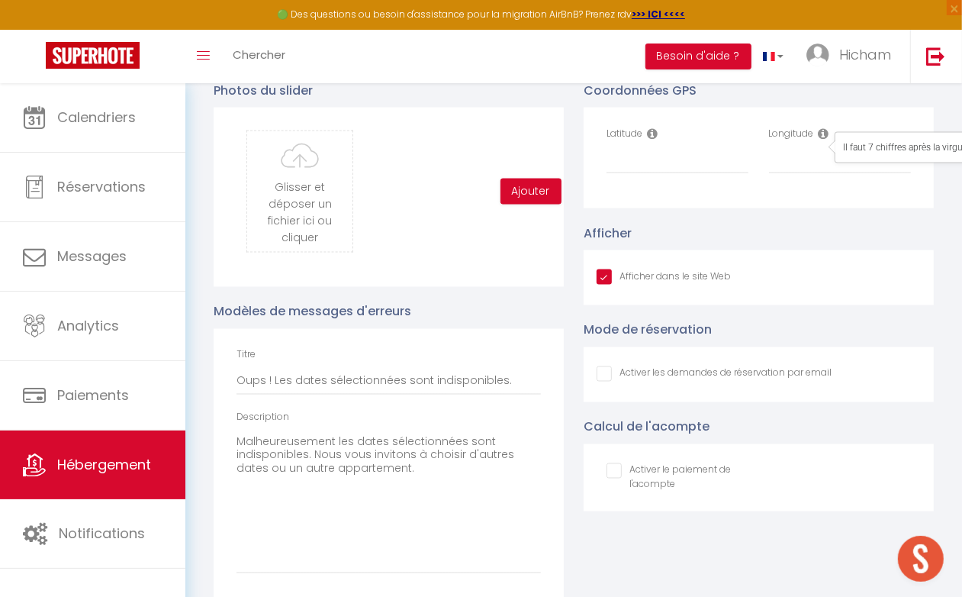
click at [801, 105] on div "Coordonnées GPS Latitude Longitude" at bounding box center [759, 144] width 350 height 127
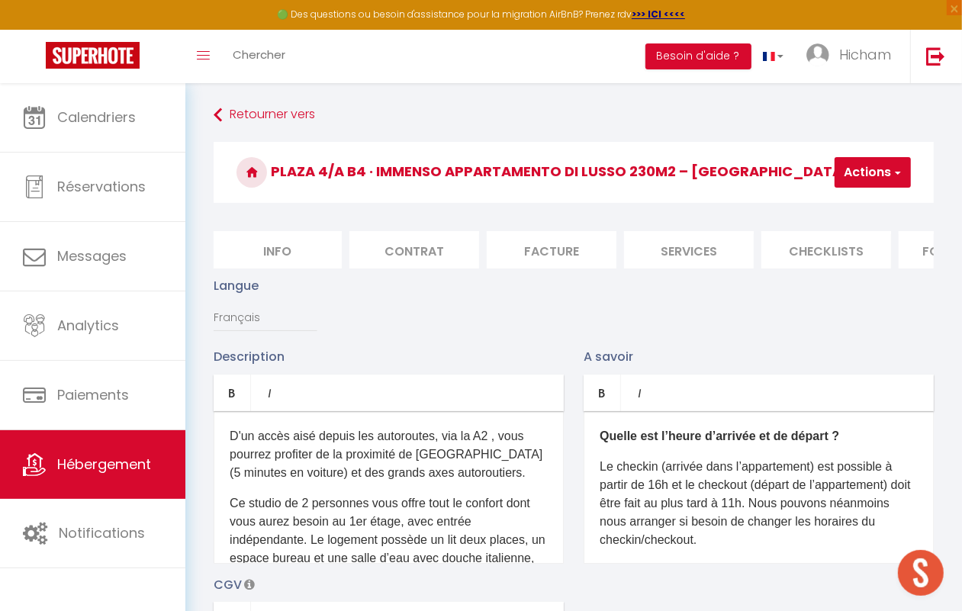
scroll to position [0, 0]
click at [295, 243] on li "Info" at bounding box center [279, 249] width 130 height 37
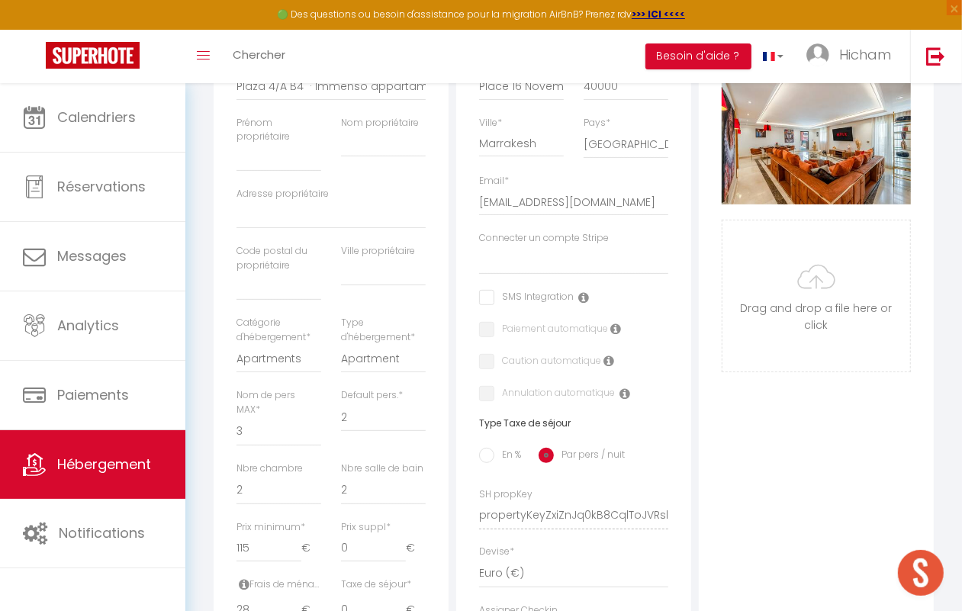
scroll to position [382, 0]
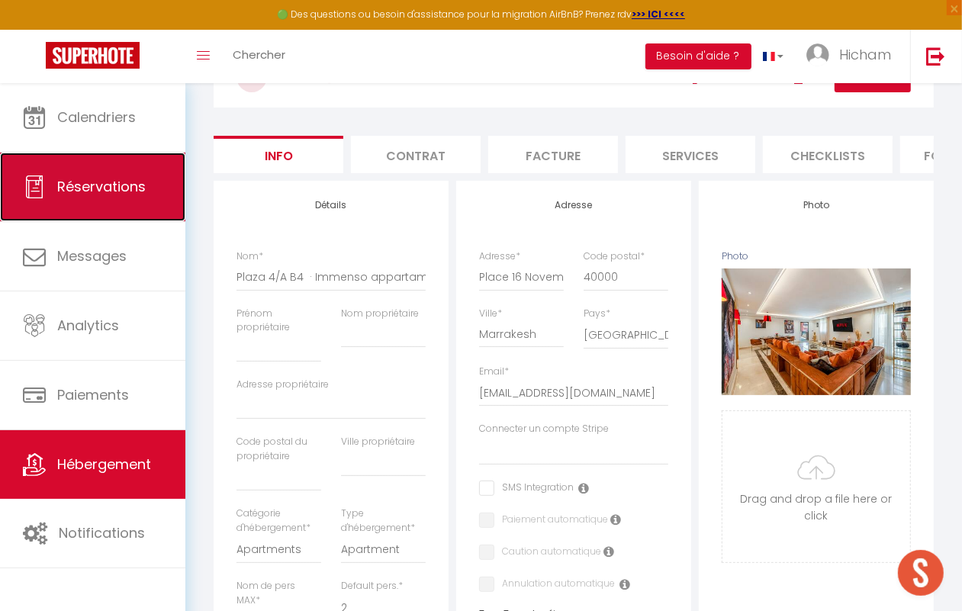
click at [105, 185] on span "Réservations" at bounding box center [101, 186] width 89 height 19
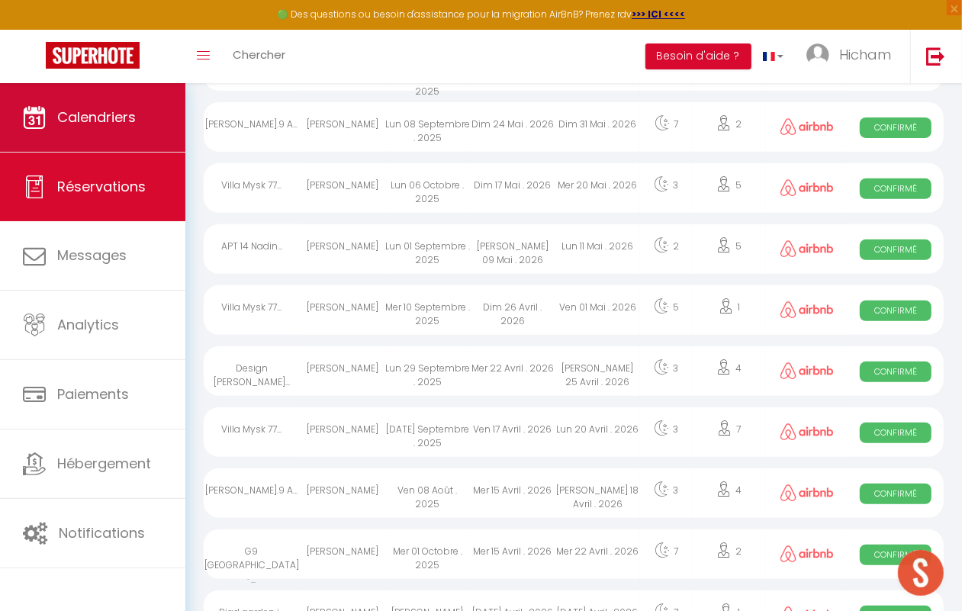
scroll to position [1032, 0]
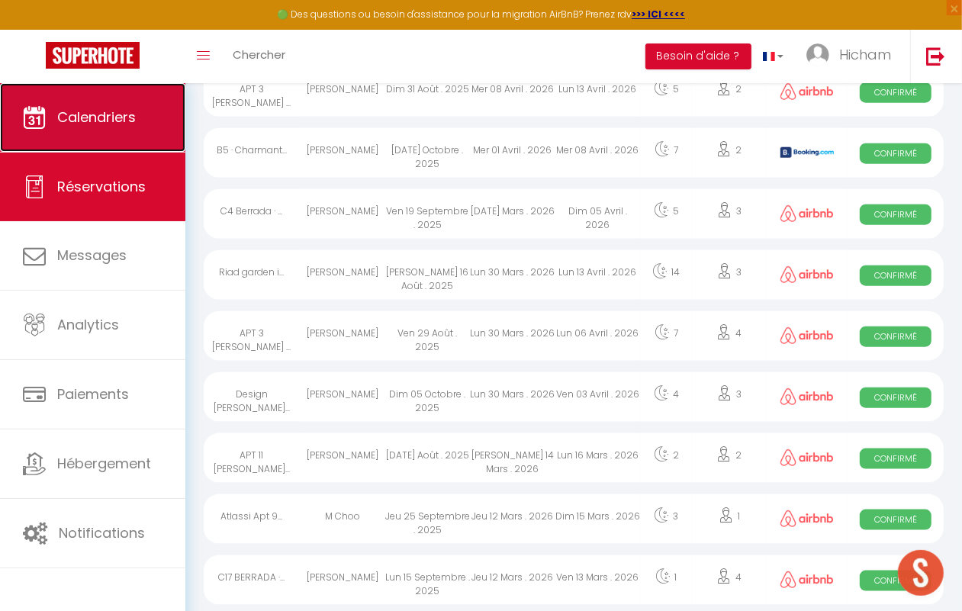
click at [126, 108] on span "Calendriers" at bounding box center [96, 117] width 79 height 19
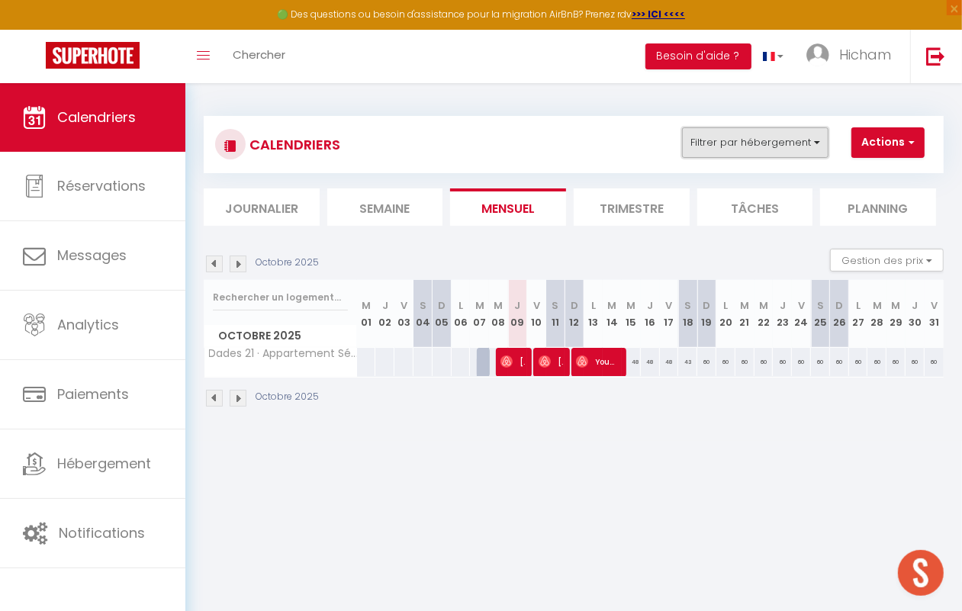
click at [761, 147] on button "Filtrer par hébergement" at bounding box center [755, 142] width 146 height 31
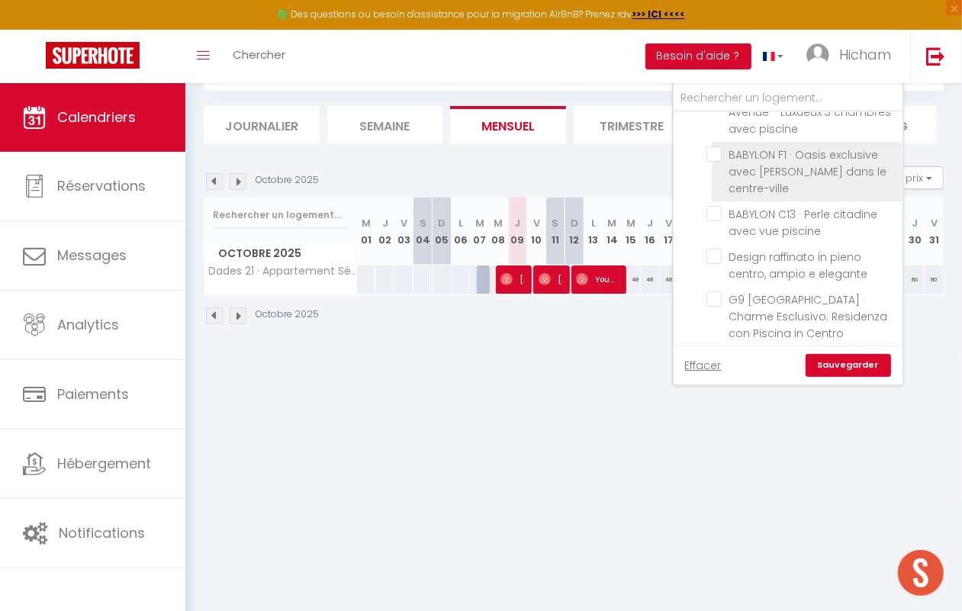
scroll to position [2201, 0]
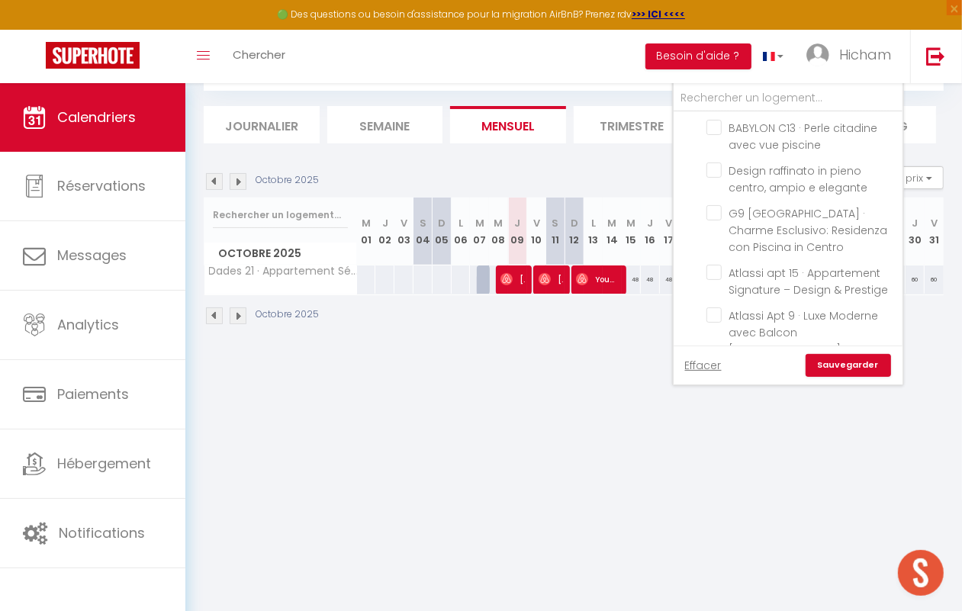
click at [717, 562] on input "Dades 21 · Appartement Sérénité à [GEOGRAPHIC_DATA]" at bounding box center [802, 569] width 191 height 15
click at [711, 100] on input "text" at bounding box center [788, 98] width 229 height 27
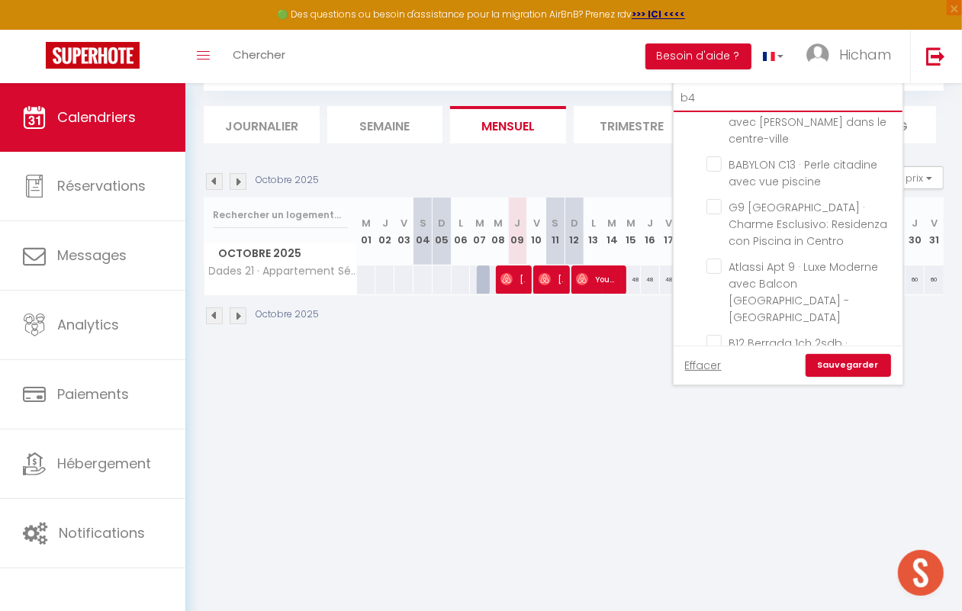
scroll to position [0, 0]
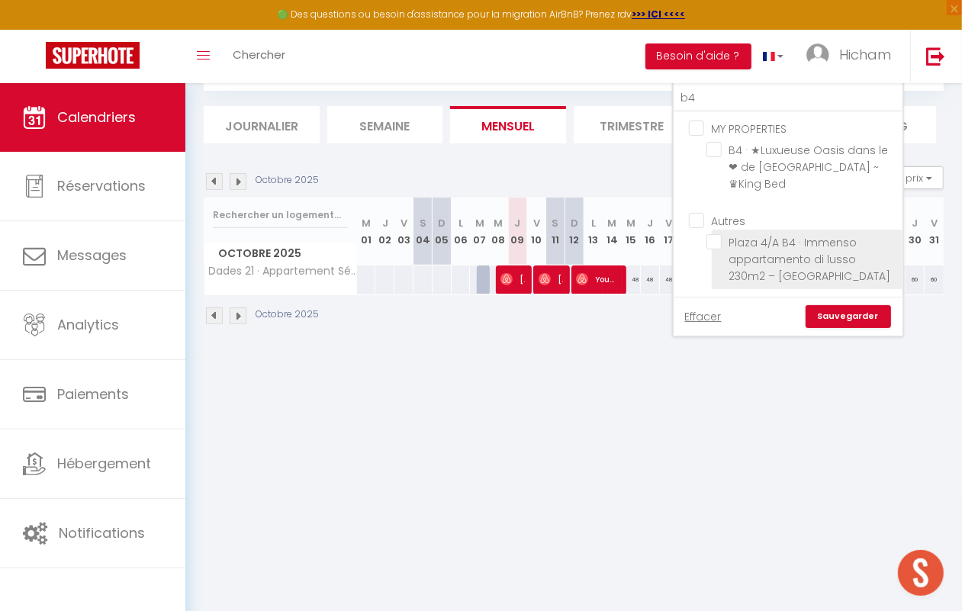
click at [713, 234] on input "Plaza 4/A B4 · Immenso appartamento di lusso 230m2 – [GEOGRAPHIC_DATA]" at bounding box center [802, 241] width 191 height 15
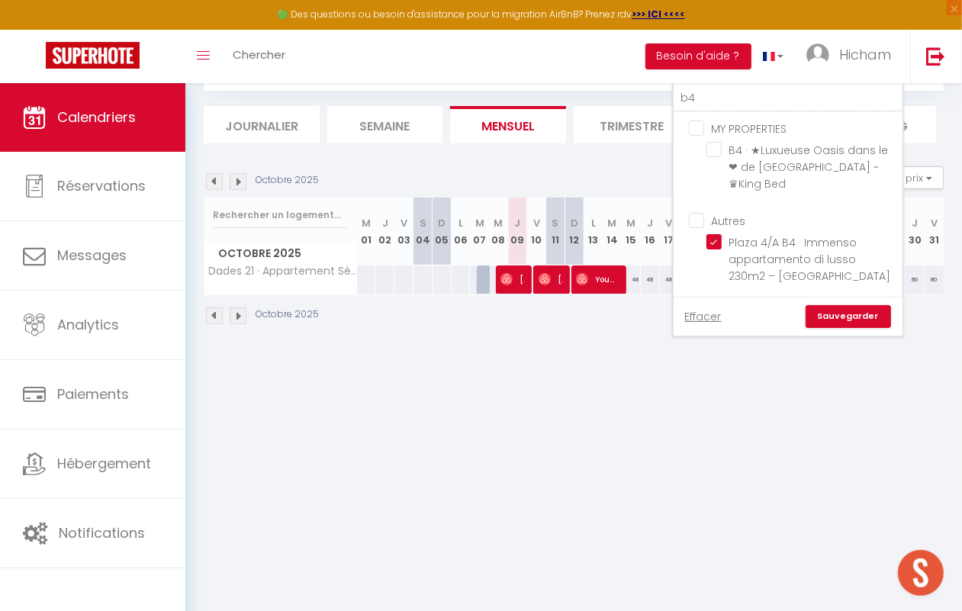
click at [828, 305] on link "Sauvegarder" at bounding box center [848, 316] width 85 height 23
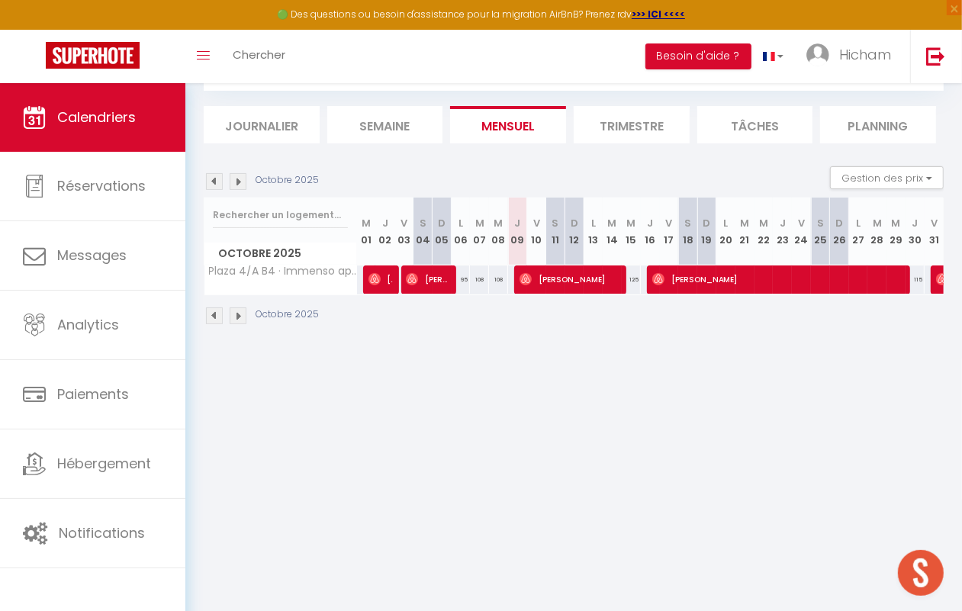
click at [904, 158] on section "Octobre 2025 Gestion des prix Nb Nuits minimum Règles Disponibilité Octobre 202…" at bounding box center [574, 245] width 740 height 189
click at [904, 164] on section "Octobre 2025 Gestion des prix Nb Nuits minimum Règles Disponibilité Octobre 202…" at bounding box center [574, 245] width 740 height 189
click at [910, 174] on button "Gestion des prix" at bounding box center [887, 177] width 114 height 23
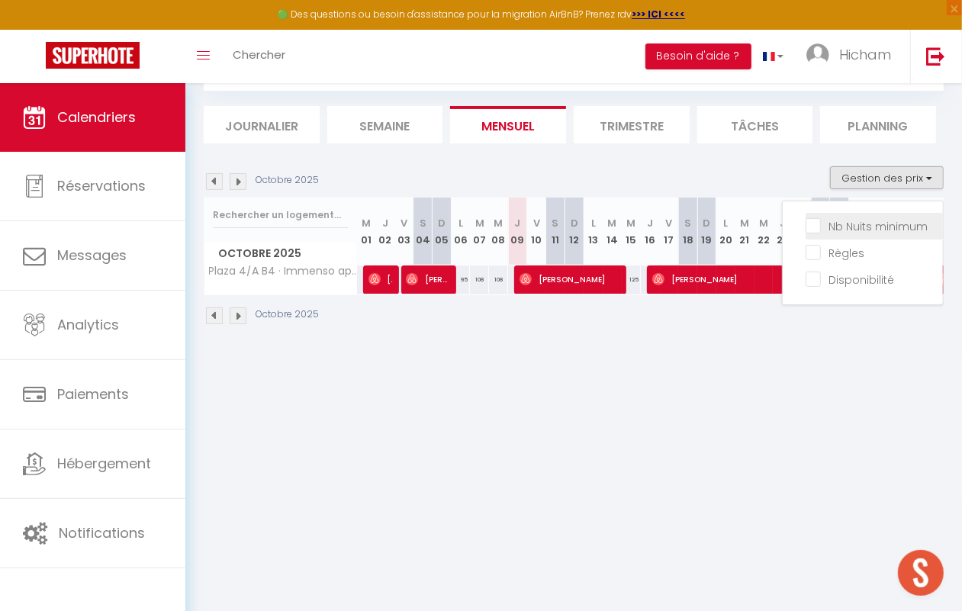
click at [806, 227] on input "Nb Nuits minimum" at bounding box center [874, 224] width 137 height 15
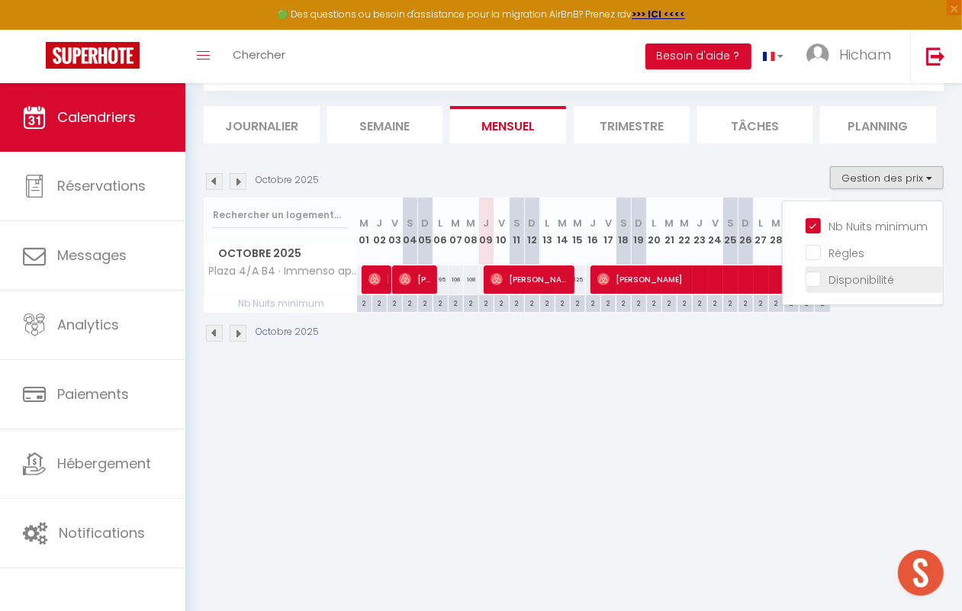
click at [806, 278] on input "Disponibilité" at bounding box center [874, 278] width 137 height 15
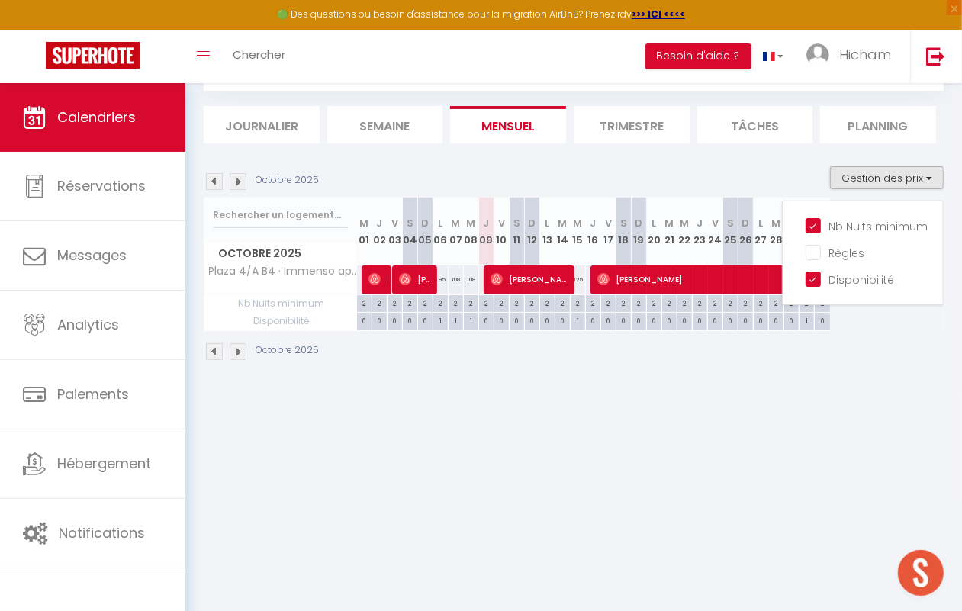
click at [683, 445] on body "🟢 Des questions ou besoin d'assistance pour la migration AirBnB? Prenez rdv >>>…" at bounding box center [481, 306] width 962 height 611
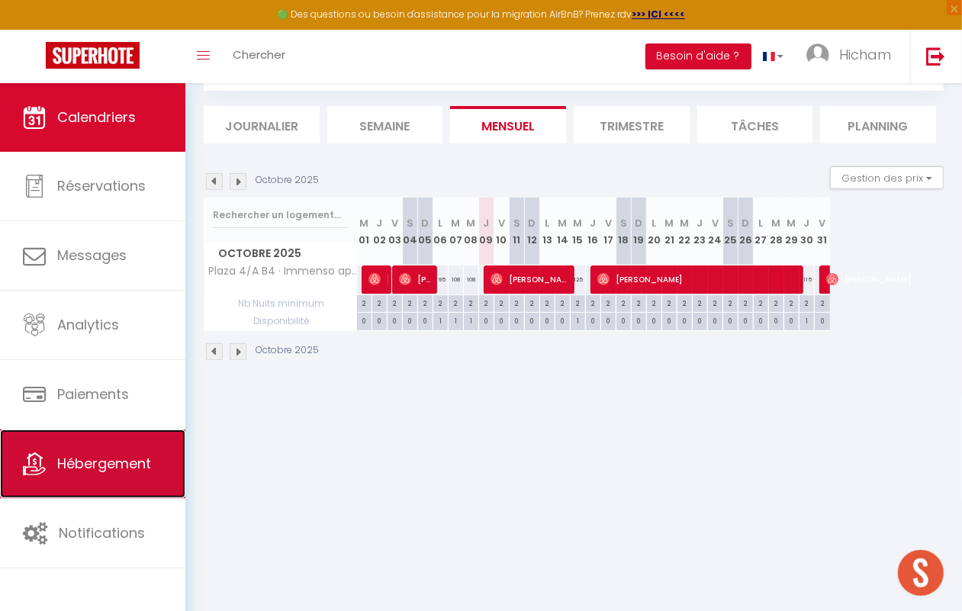
click at [123, 446] on link "Hébergement" at bounding box center [92, 464] width 185 height 69
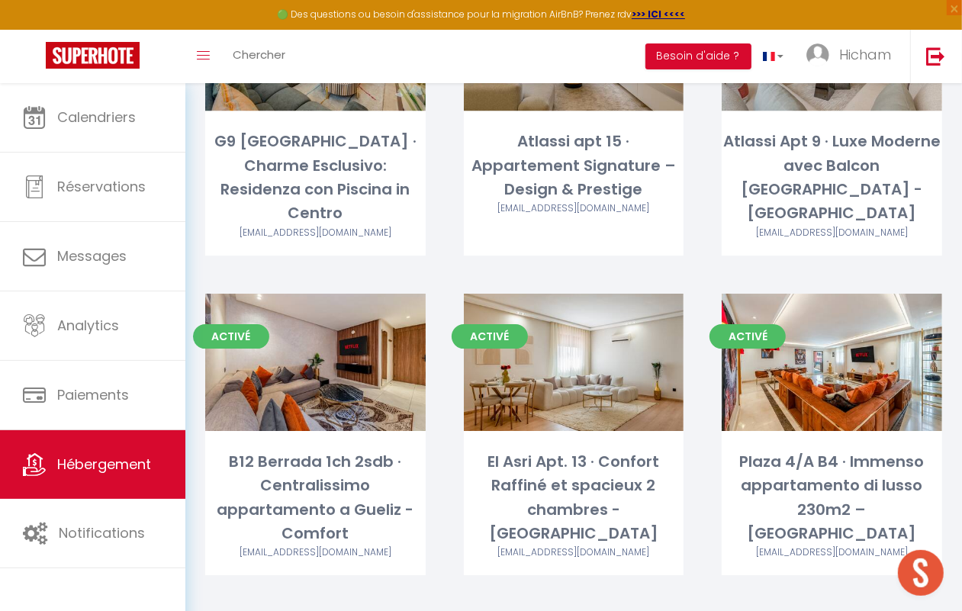
scroll to position [3052, 0]
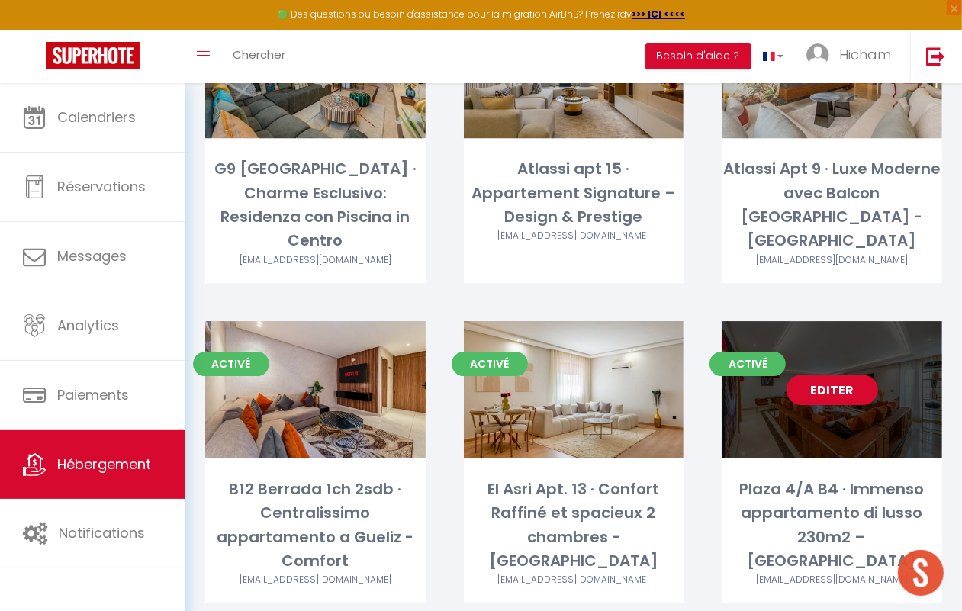
click at [837, 375] on link "Editer" at bounding box center [833, 390] width 92 height 31
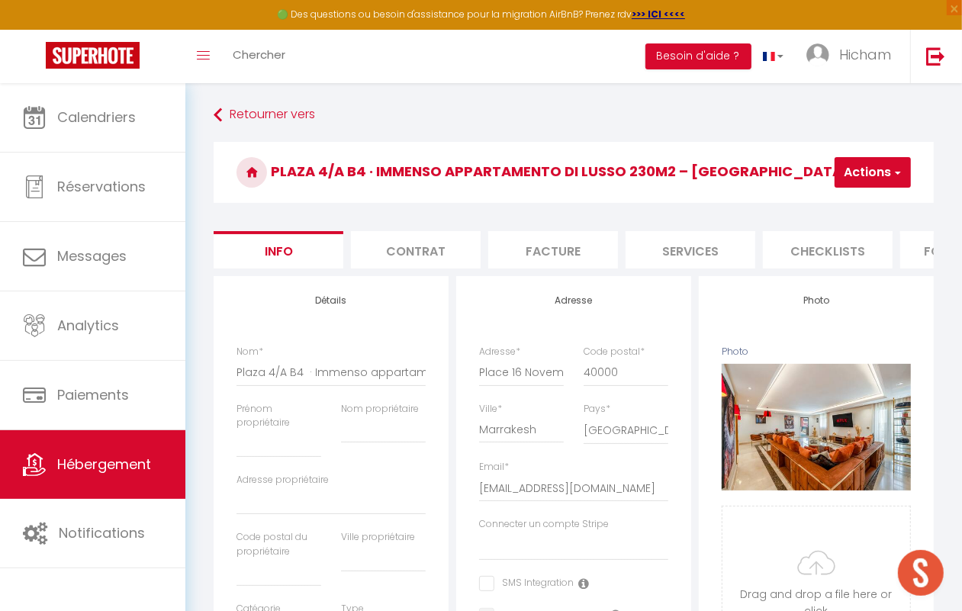
scroll to position [0, 653]
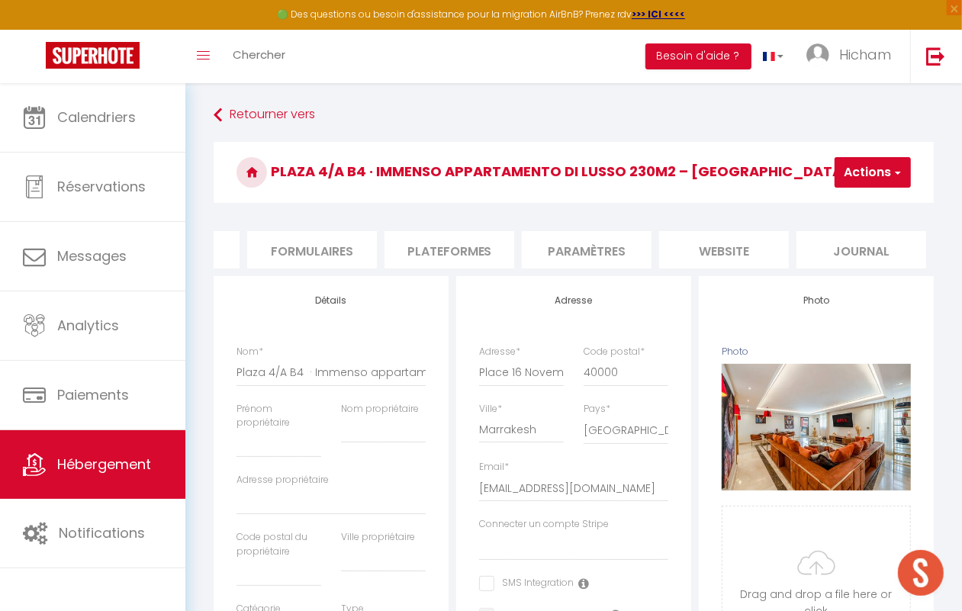
click at [764, 249] on li "website" at bounding box center [724, 249] width 130 height 37
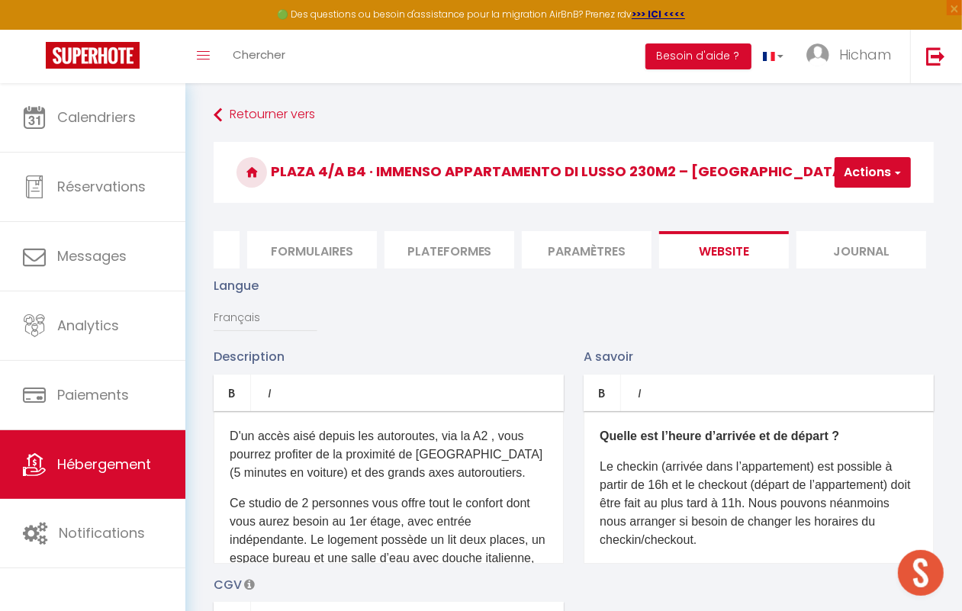
click at [839, 261] on li "Journal" at bounding box center [862, 249] width 130 height 37
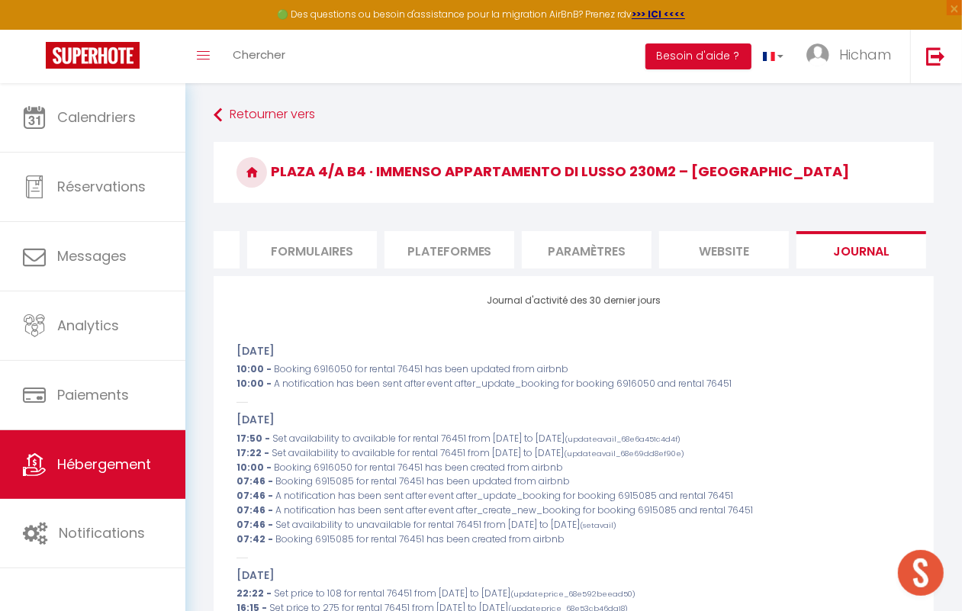
click at [539, 249] on li "Paramètres" at bounding box center [587, 249] width 130 height 37
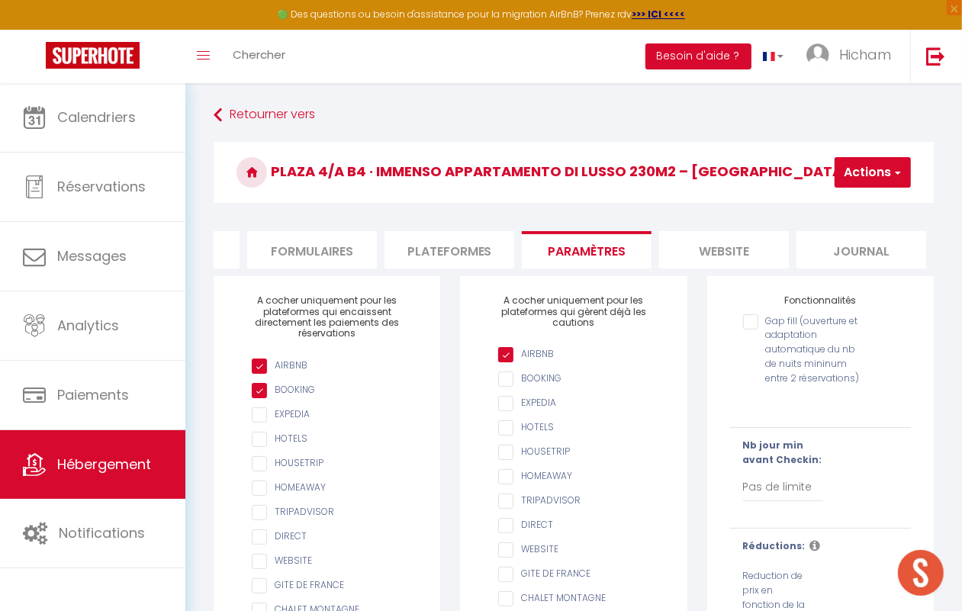
click at [753, 330] on input "Gap fill (ouverture et adaptation automatique du nb de nuits mininum entre 2 ré…" at bounding box center [805, 321] width 124 height 15
click at [886, 158] on button "Actions" at bounding box center [873, 172] width 76 height 31
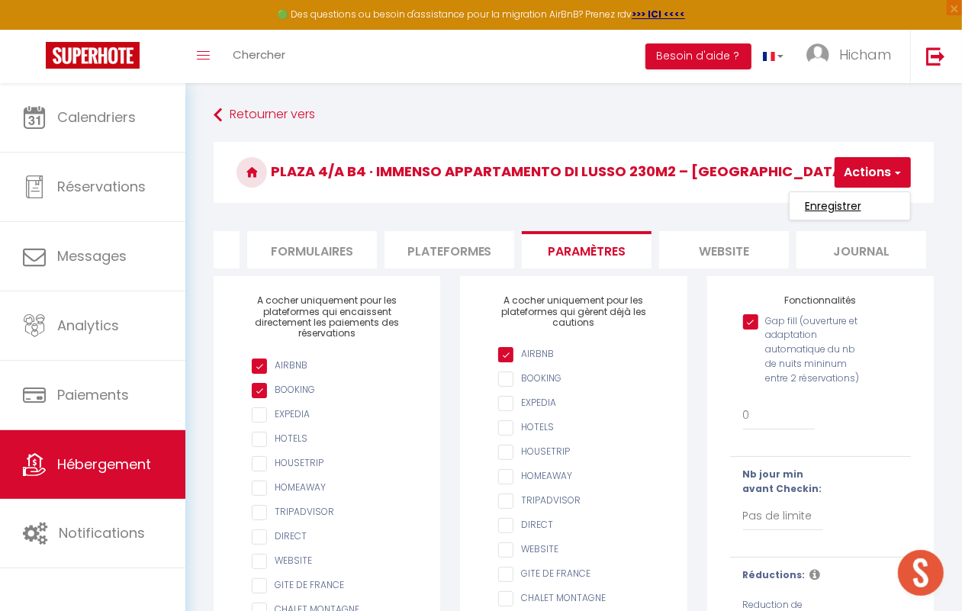
click at [852, 202] on input "Enregistrer" at bounding box center [833, 205] width 56 height 15
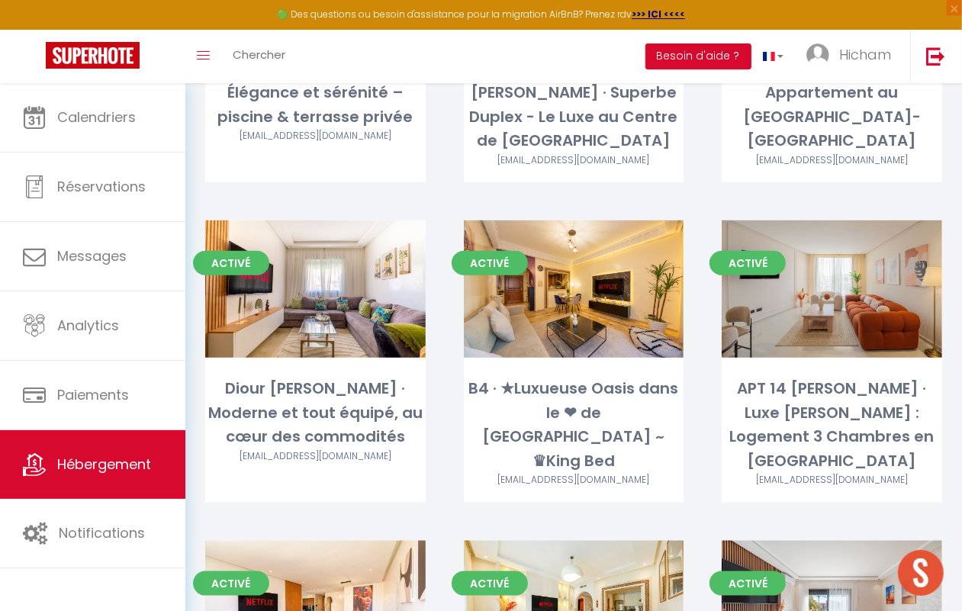
scroll to position [1049, 0]
